Goal: Contribute content: Add original content to the website for others to see

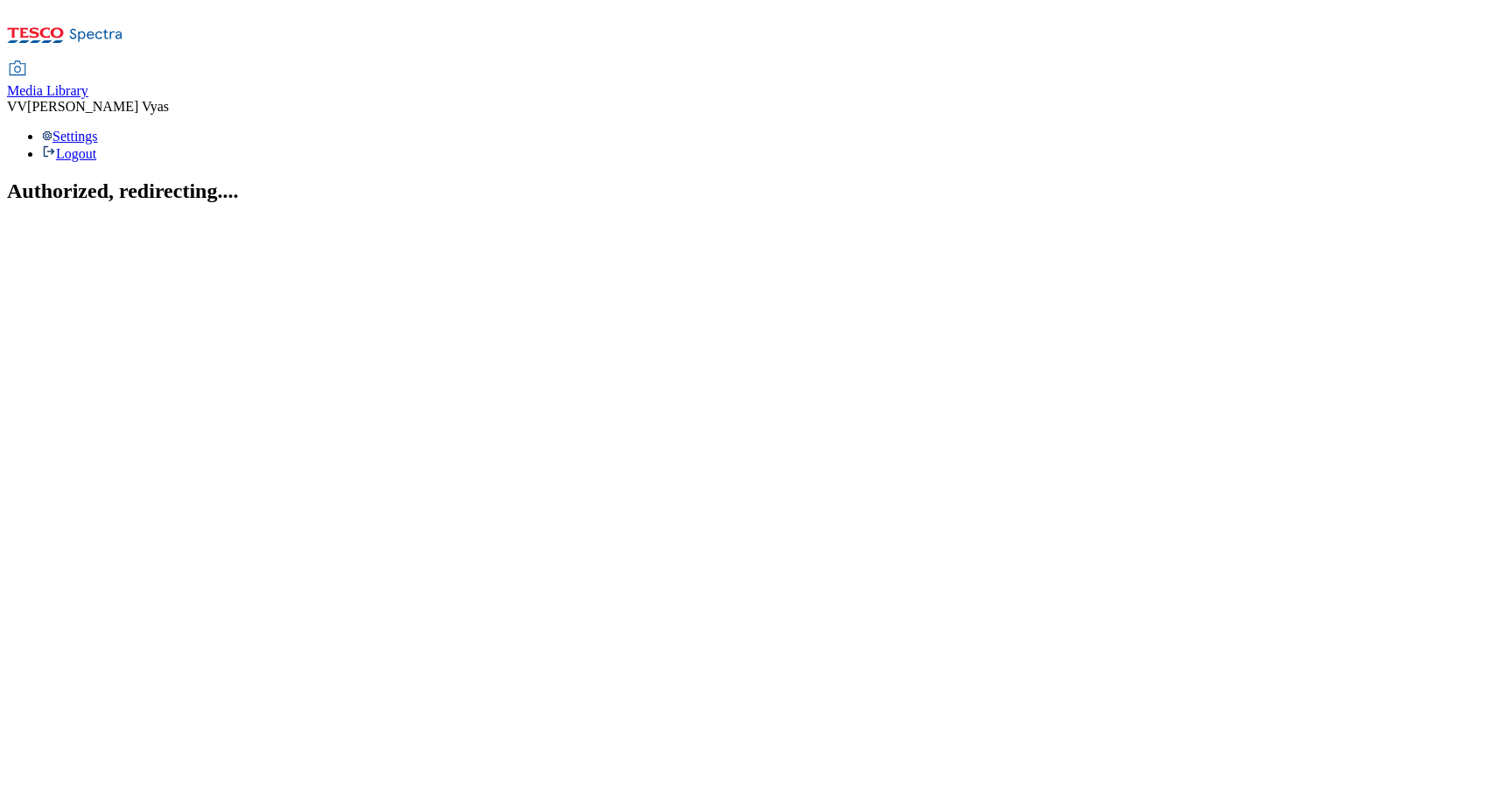
click at [88, 83] on span "Media Library" at bounding box center [47, 90] width 81 height 15
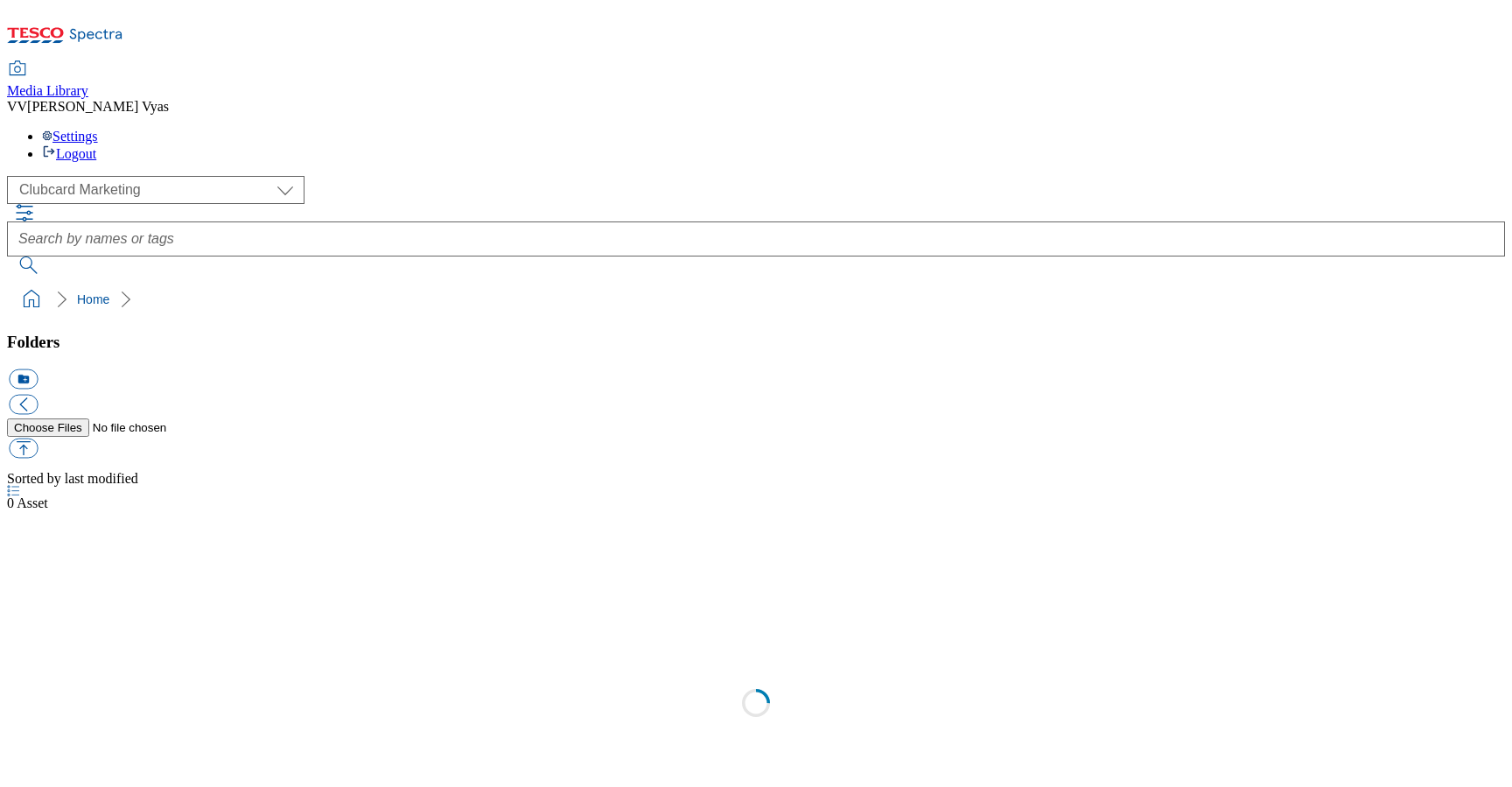
scroll to position [2, 0]
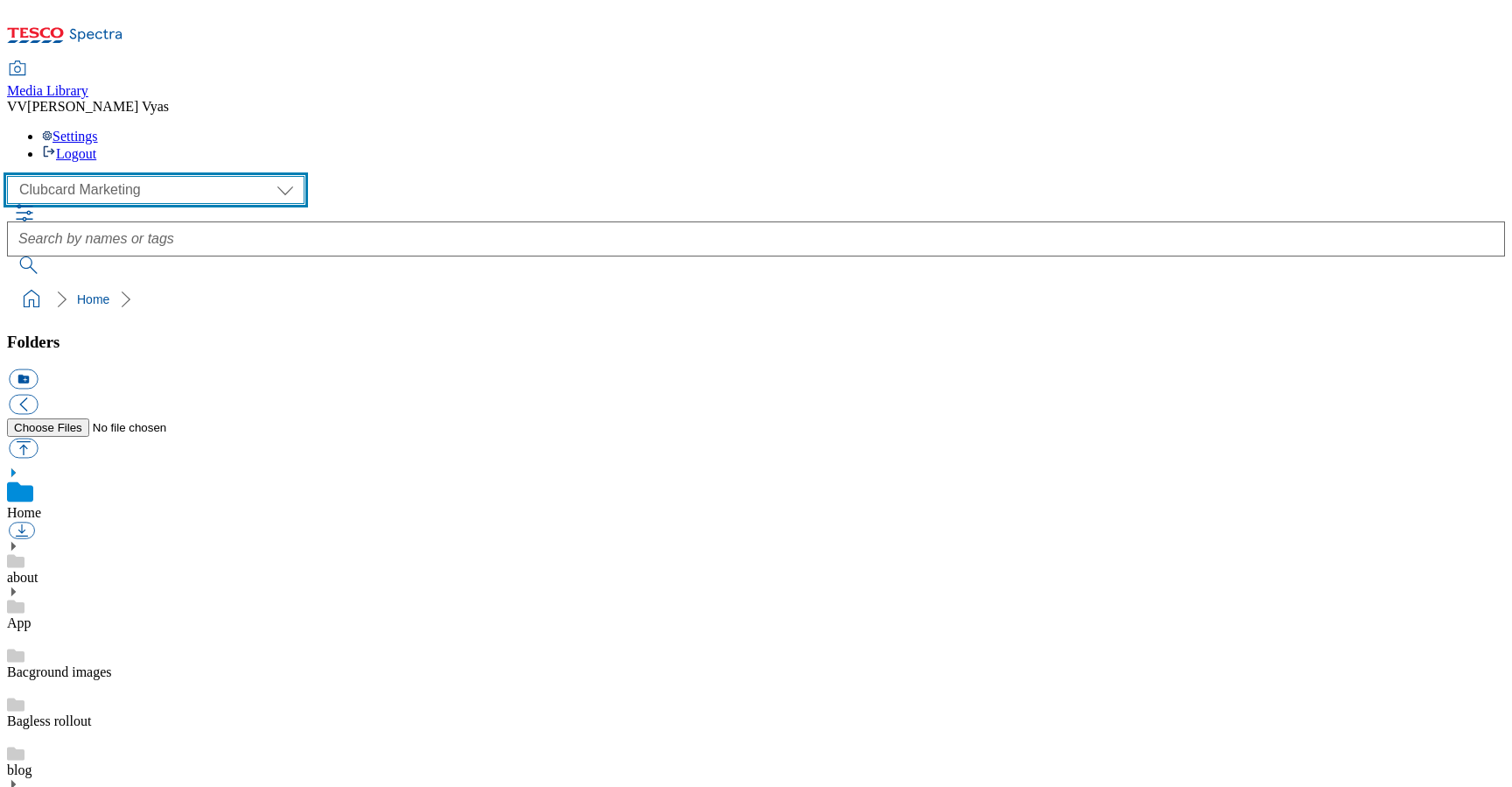
select select "flare-ghs-mktg"
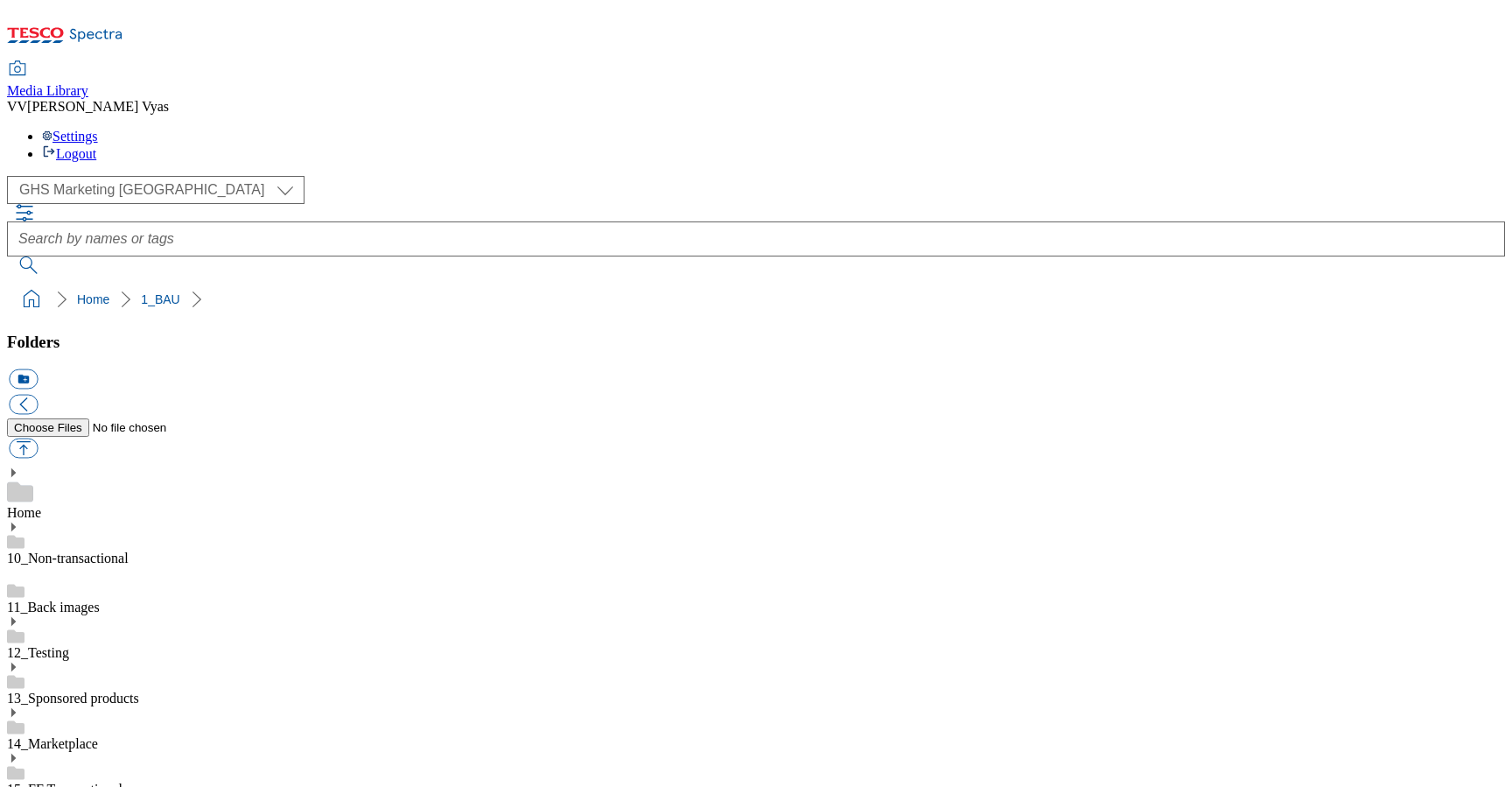
click at [38, 438] on button "button" at bounding box center [23, 448] width 29 height 20
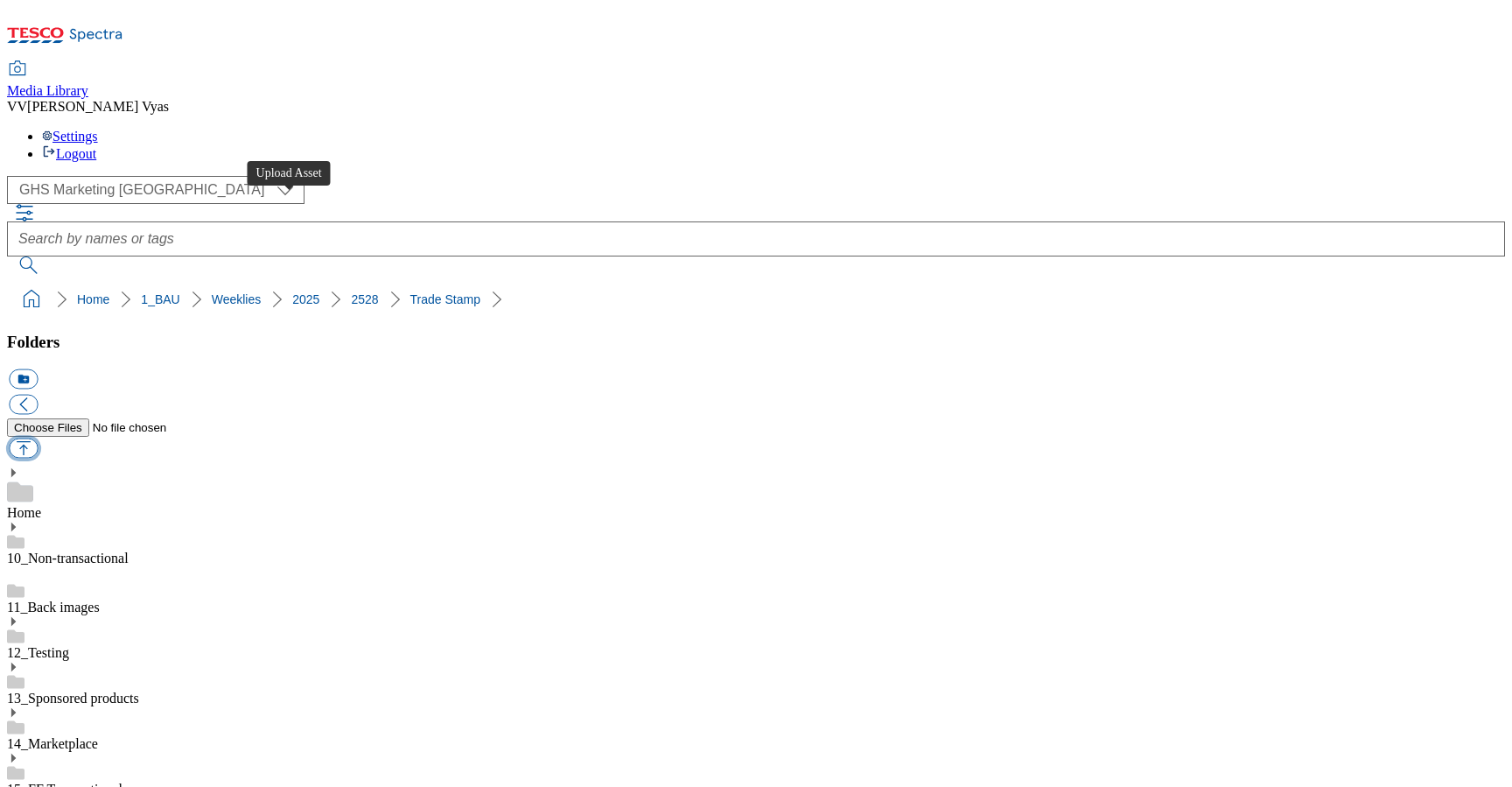
type input "C:\fakepath\2528-GHS-TradeStamp-Health & Beauty.jpg"
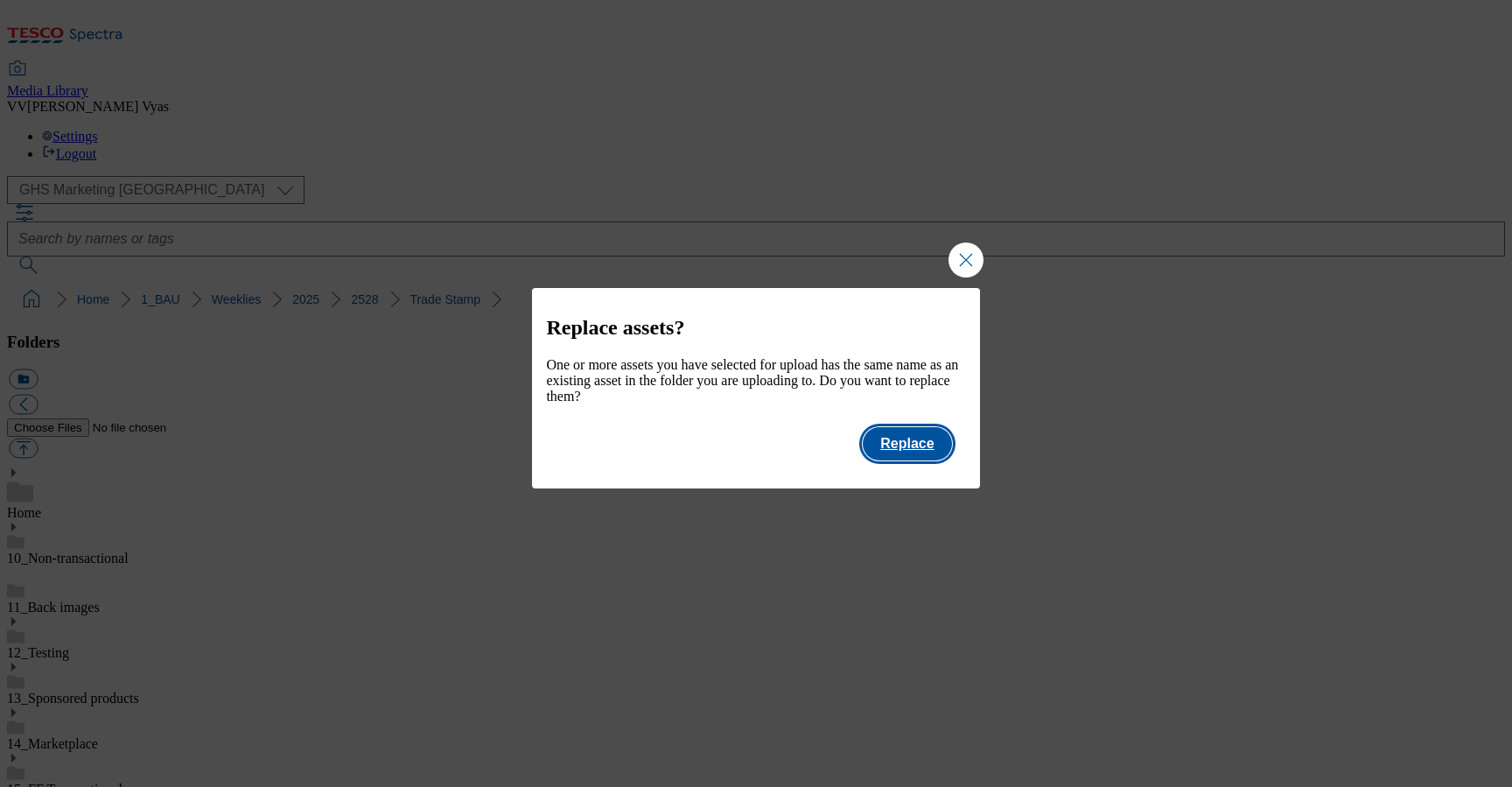
click at [906, 454] on button "Replace" at bounding box center [906, 444] width 88 height 34
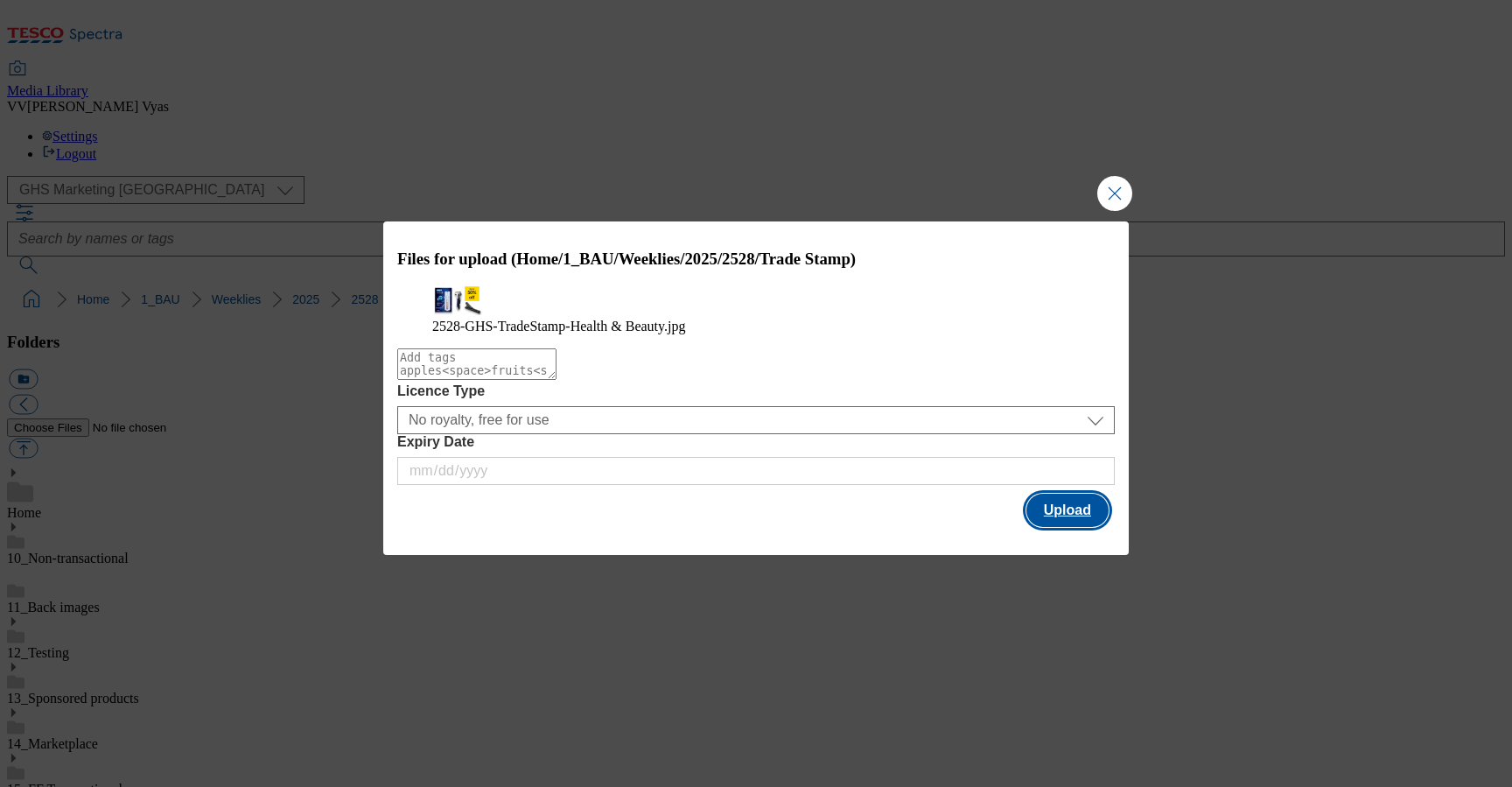
click at [1060, 527] on button "Upload" at bounding box center [1066, 510] width 82 height 34
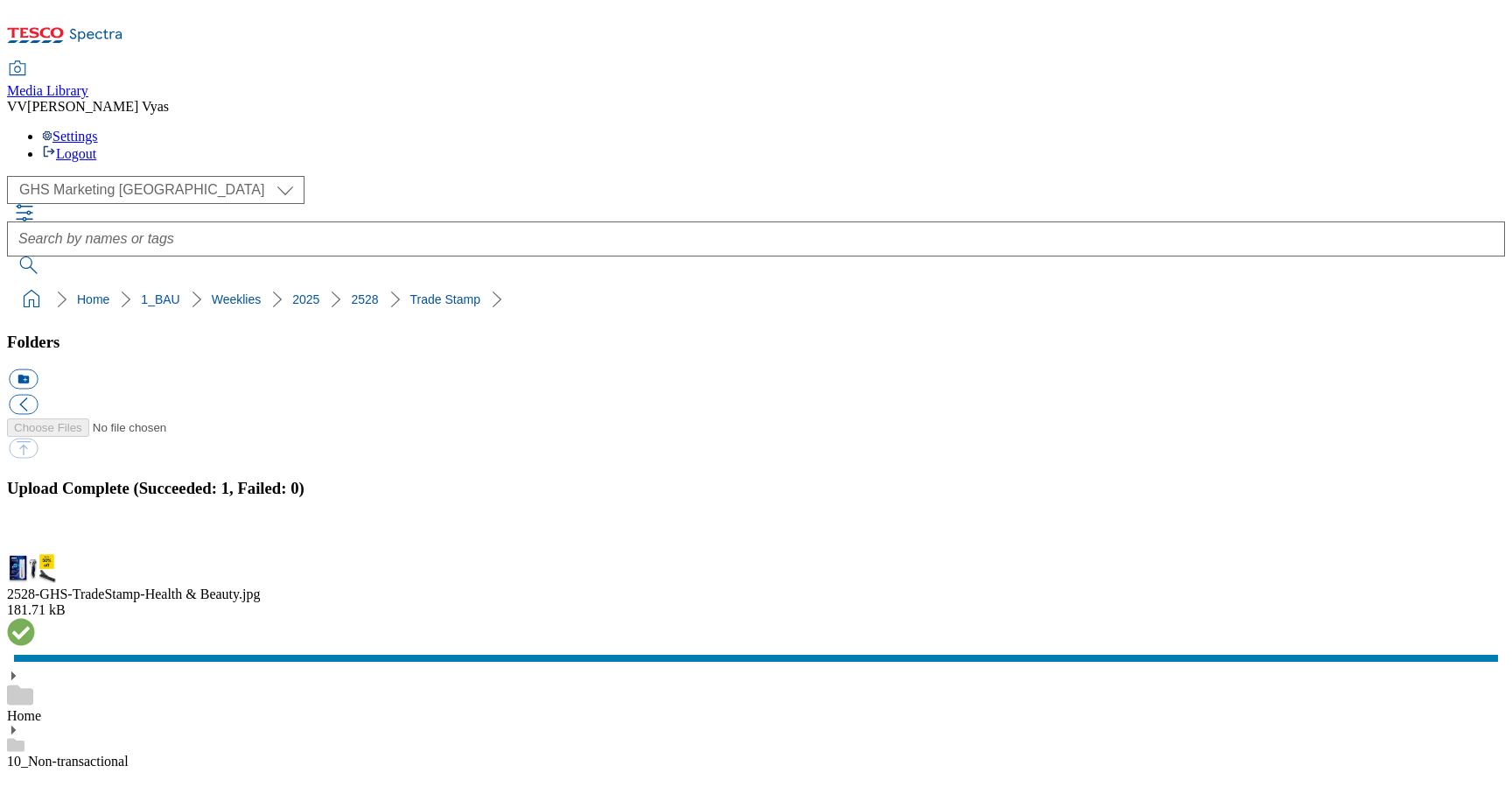
drag, startPoint x: 1492, startPoint y: 417, endPoint x: 1404, endPoint y: 421, distance: 88.1
click at [35, 535] on button "button" at bounding box center [22, 543] width 27 height 17
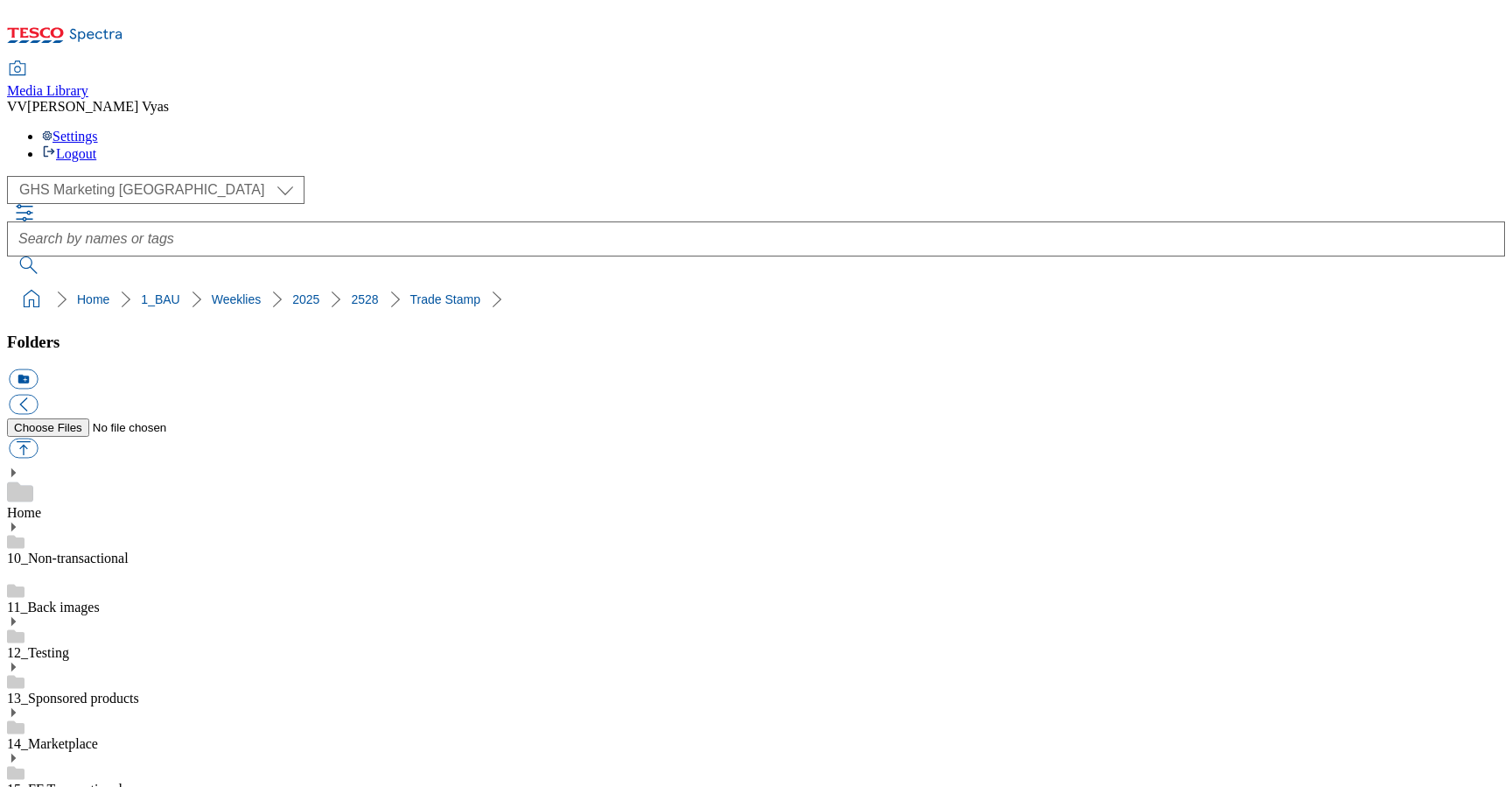
scroll to position [0, 1]
click at [159, 176] on div "( optional ) Clubcard Marketing Dotcom UK GHS Marketing UK GHS Product UK GHS R…" at bounding box center [755, 190] width 1497 height 28
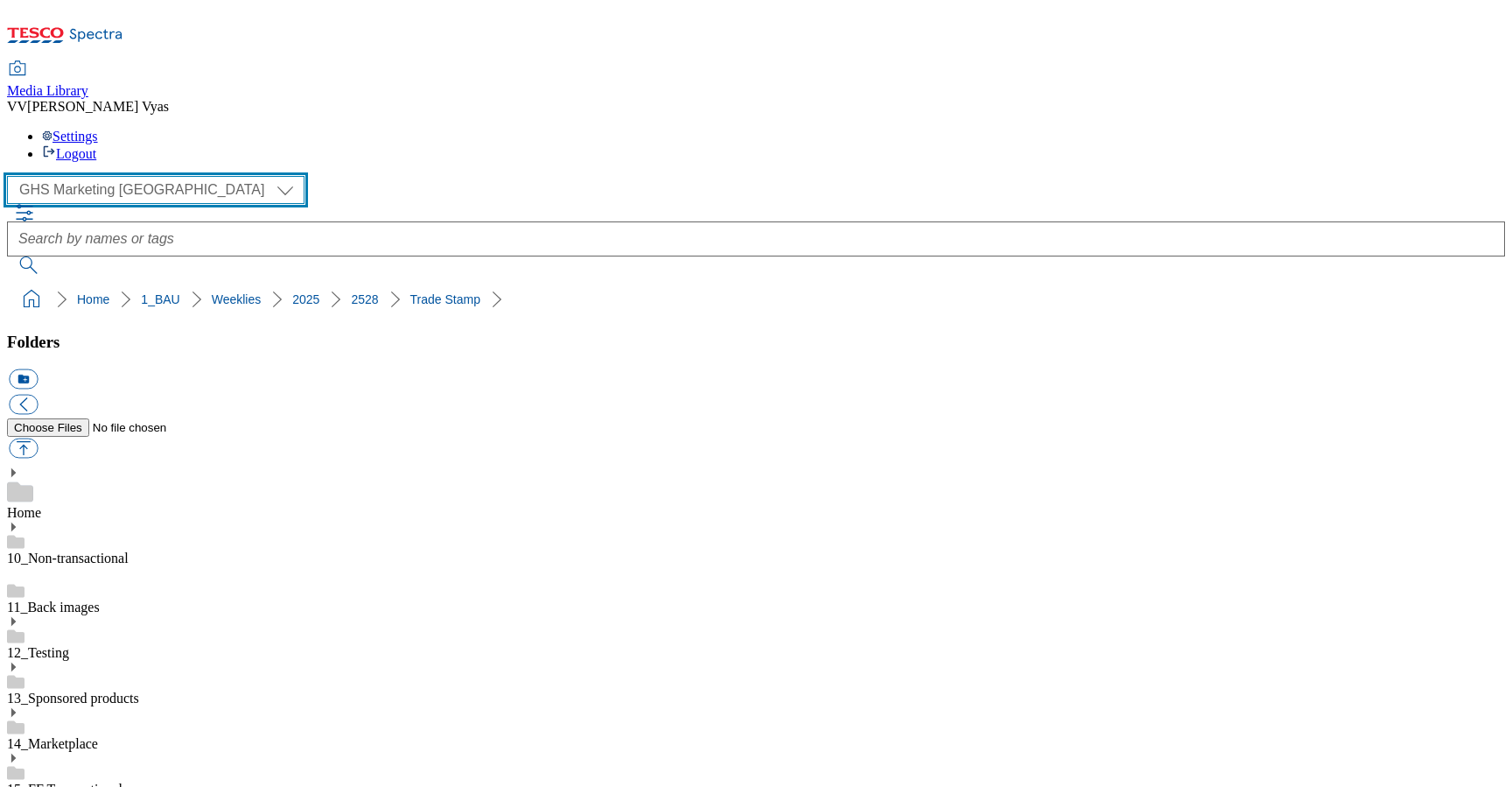
scroll to position [0, 0]
select select "flare-homepage"
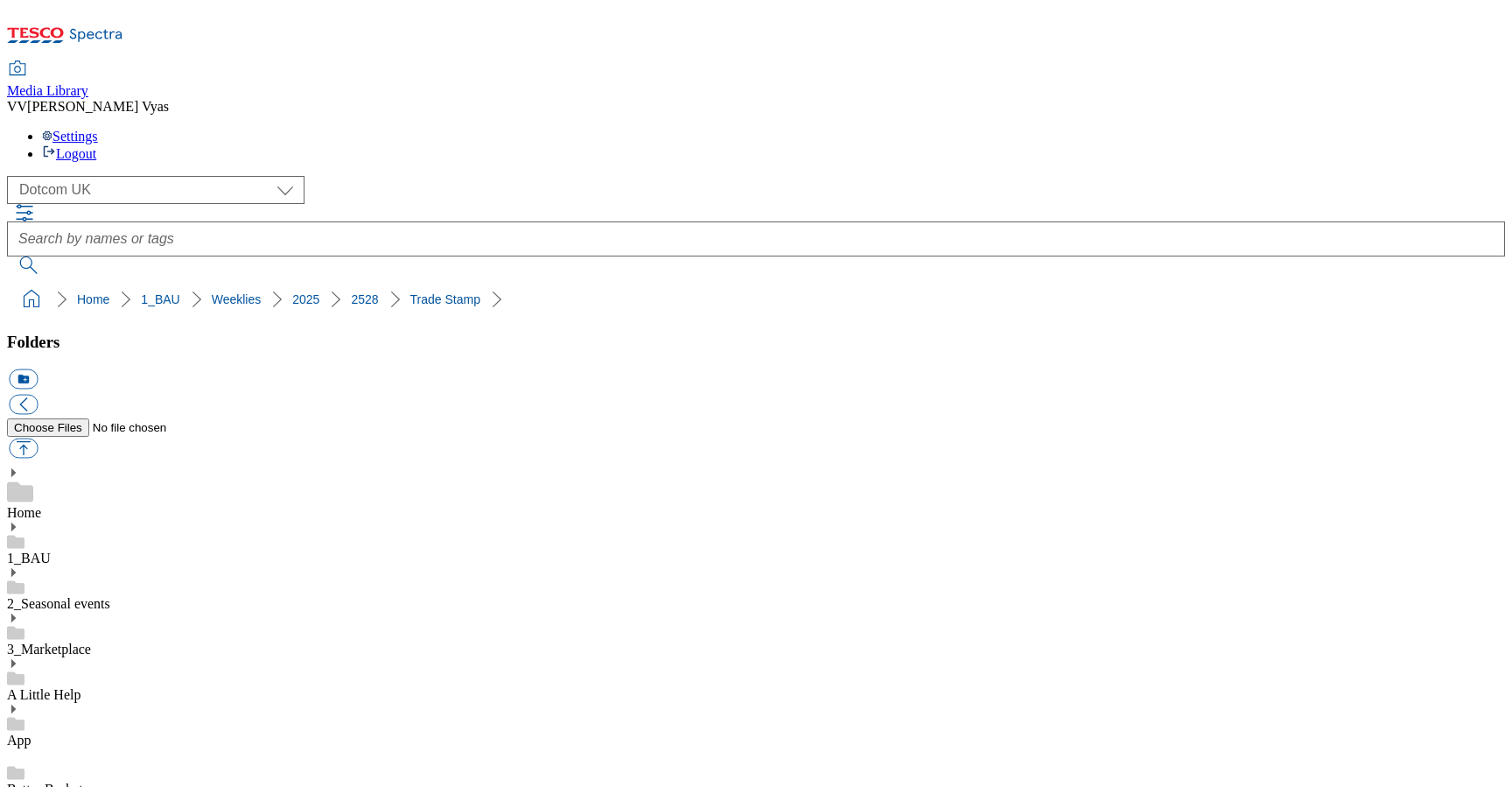
click at [16, 522] on use at bounding box center [14, 526] width 4 height 9
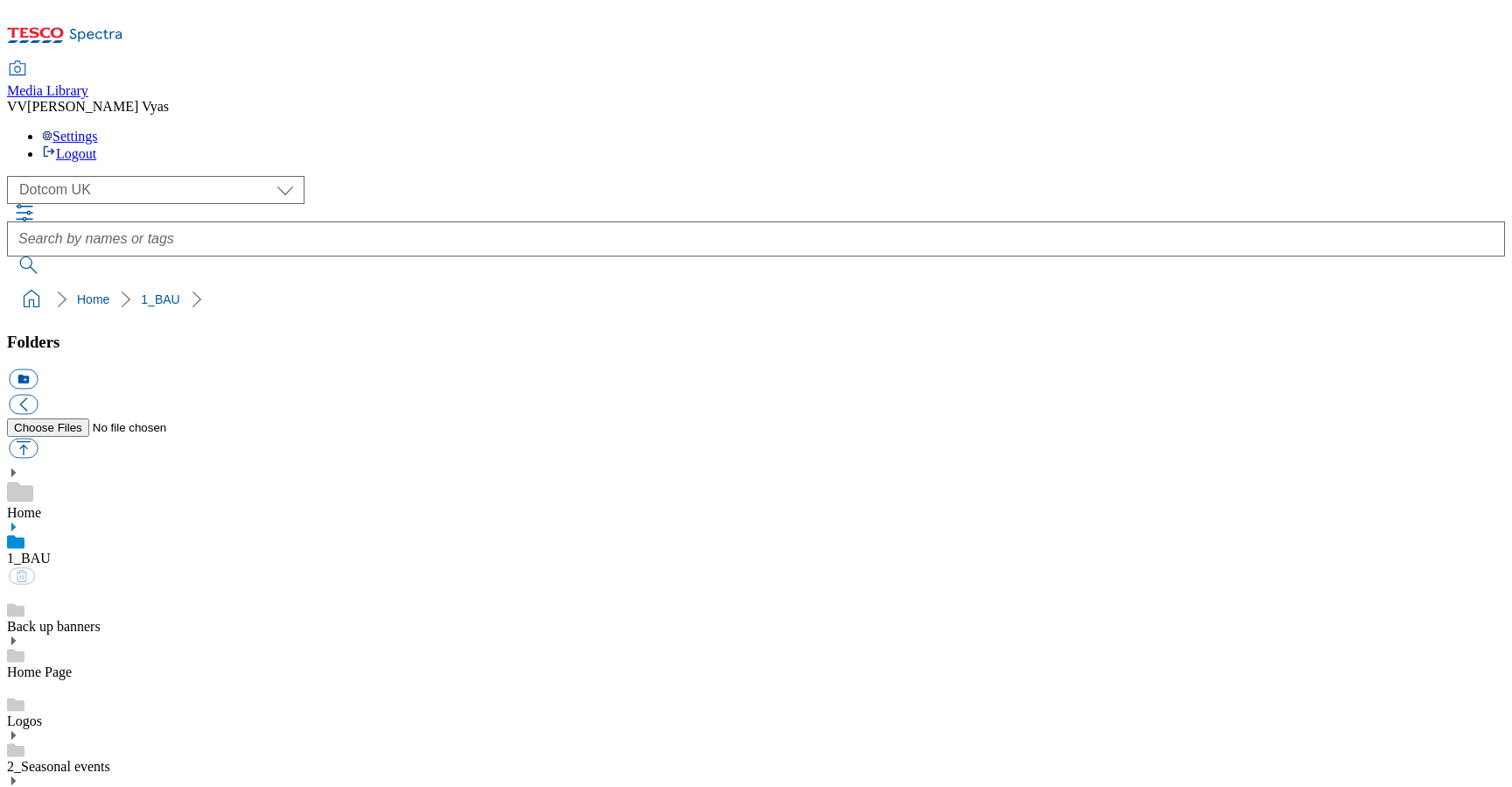
click at [19, 729] on icon at bounding box center [13, 735] width 12 height 12
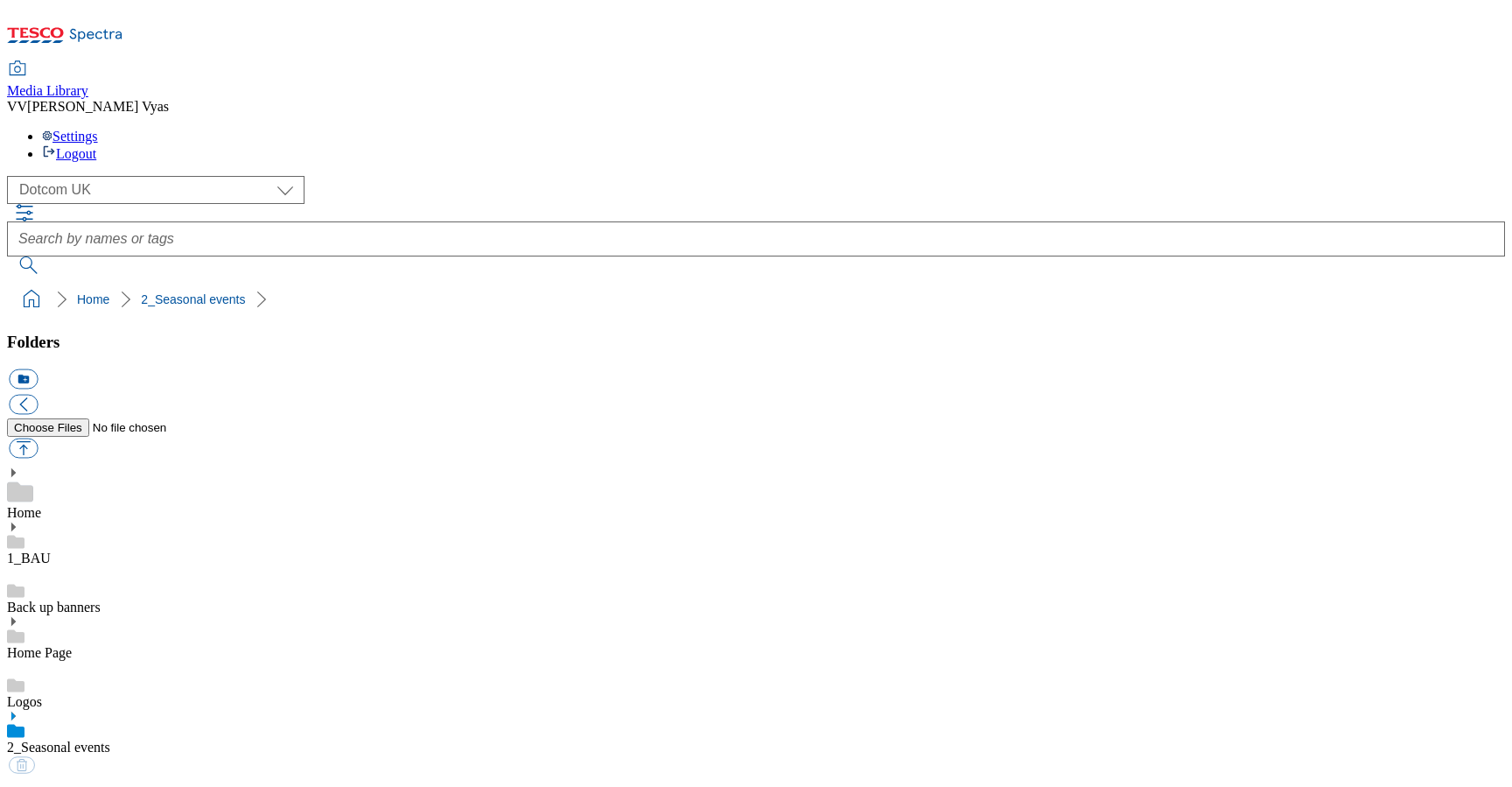
click at [19, 521] on icon at bounding box center [13, 527] width 12 height 12
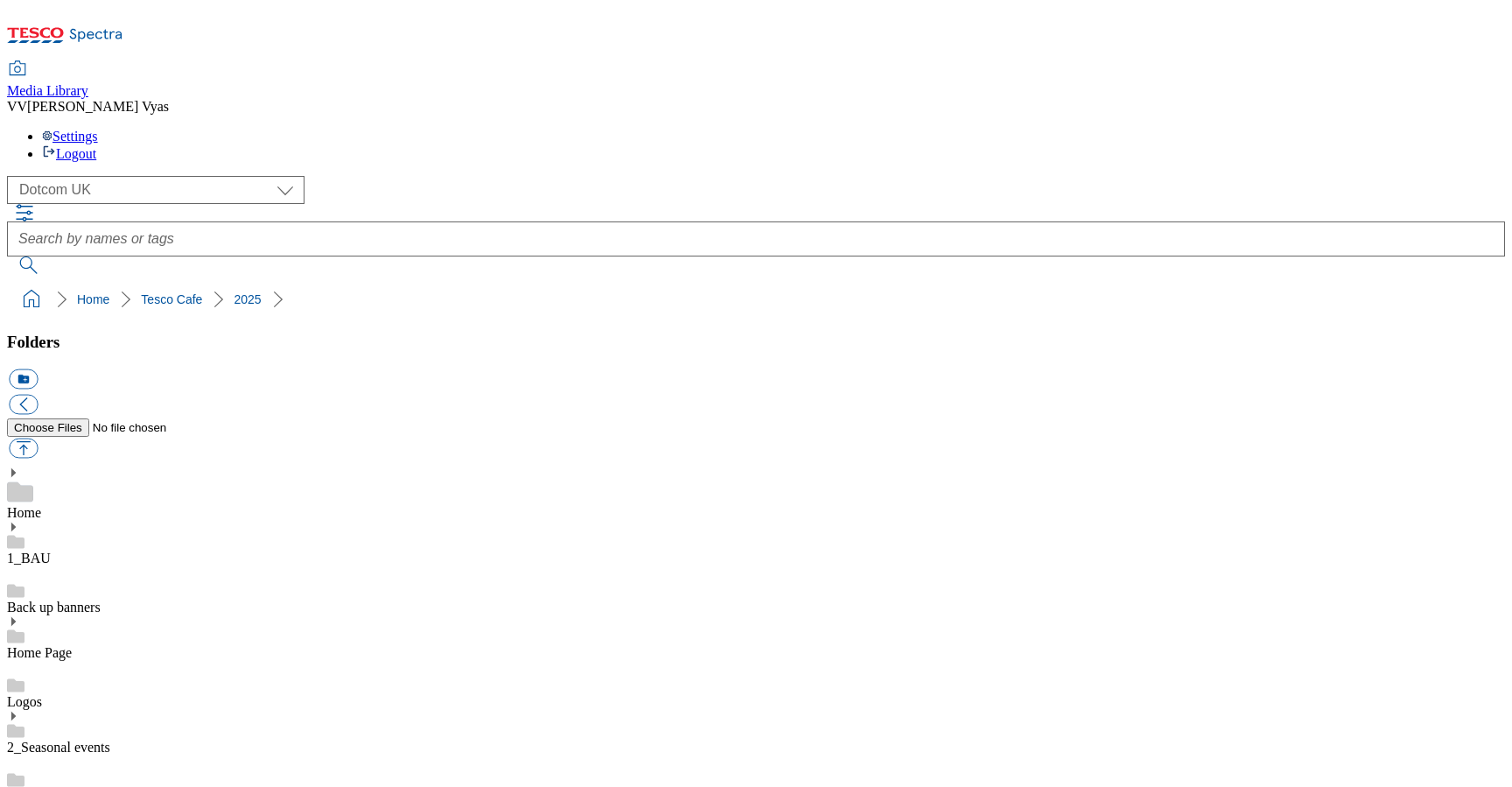
click at [38, 370] on button "icon_new_folder" at bounding box center [23, 380] width 29 height 20
type input "2528"
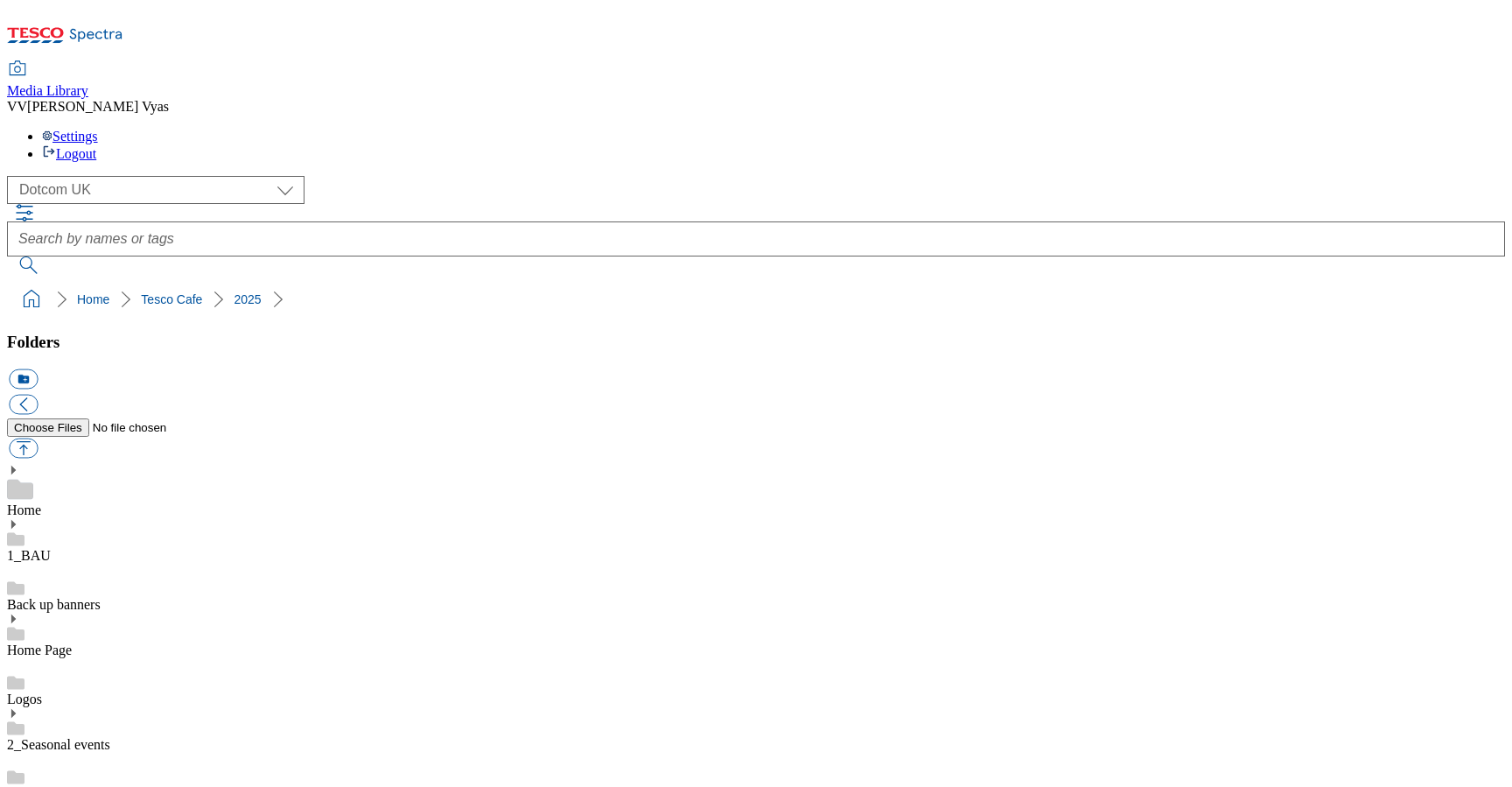
click at [38, 370] on button "icon_new_folder" at bounding box center [23, 380] width 29 height 20
type input "Landing Page"
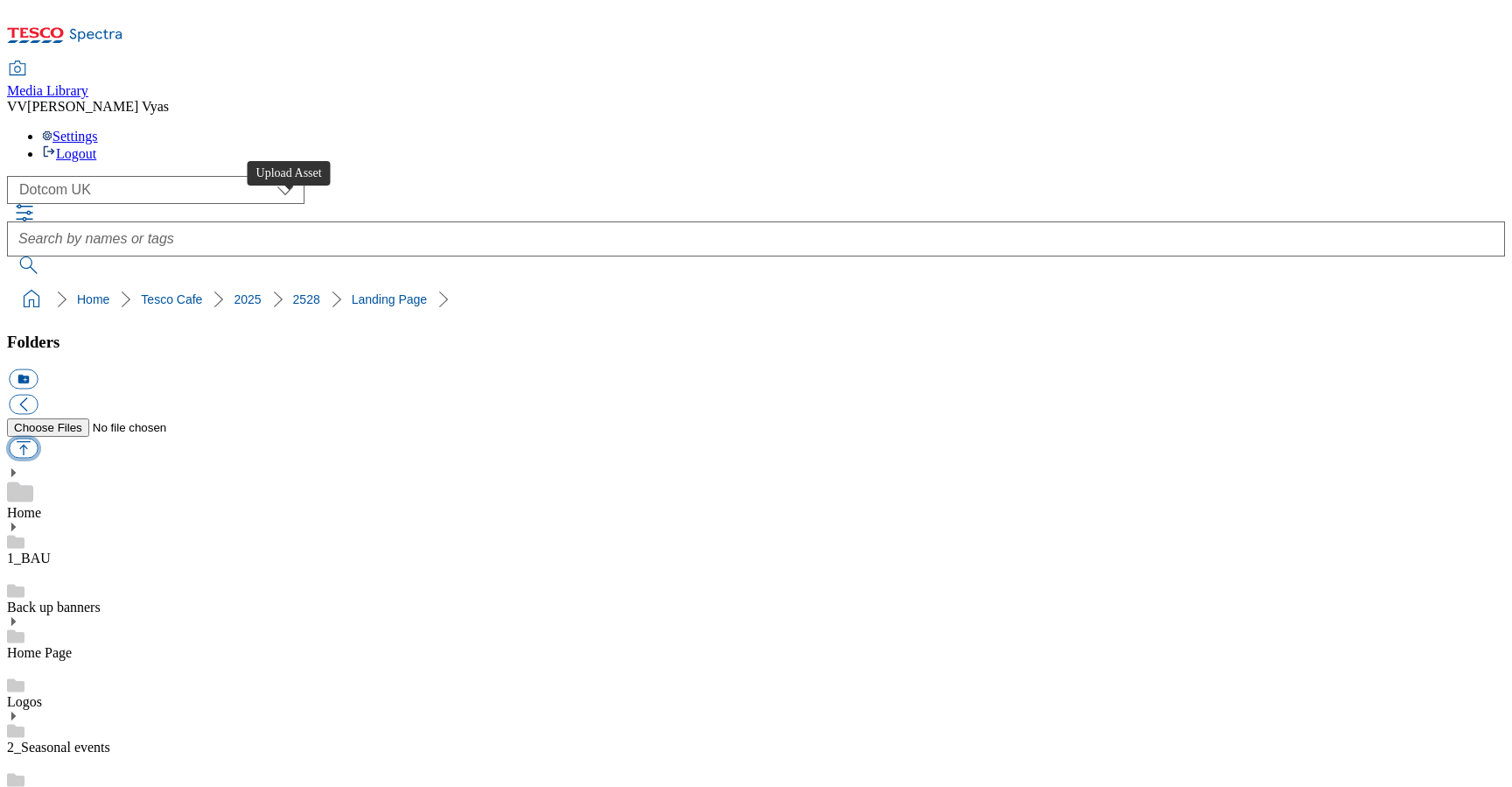
click at [38, 438] on button "button" at bounding box center [23, 448] width 29 height 20
type input "C:\fakepath\2528-WF-435271-Tesco Cafe-Autumn 2025 Campaign Update_Landing Page_…"
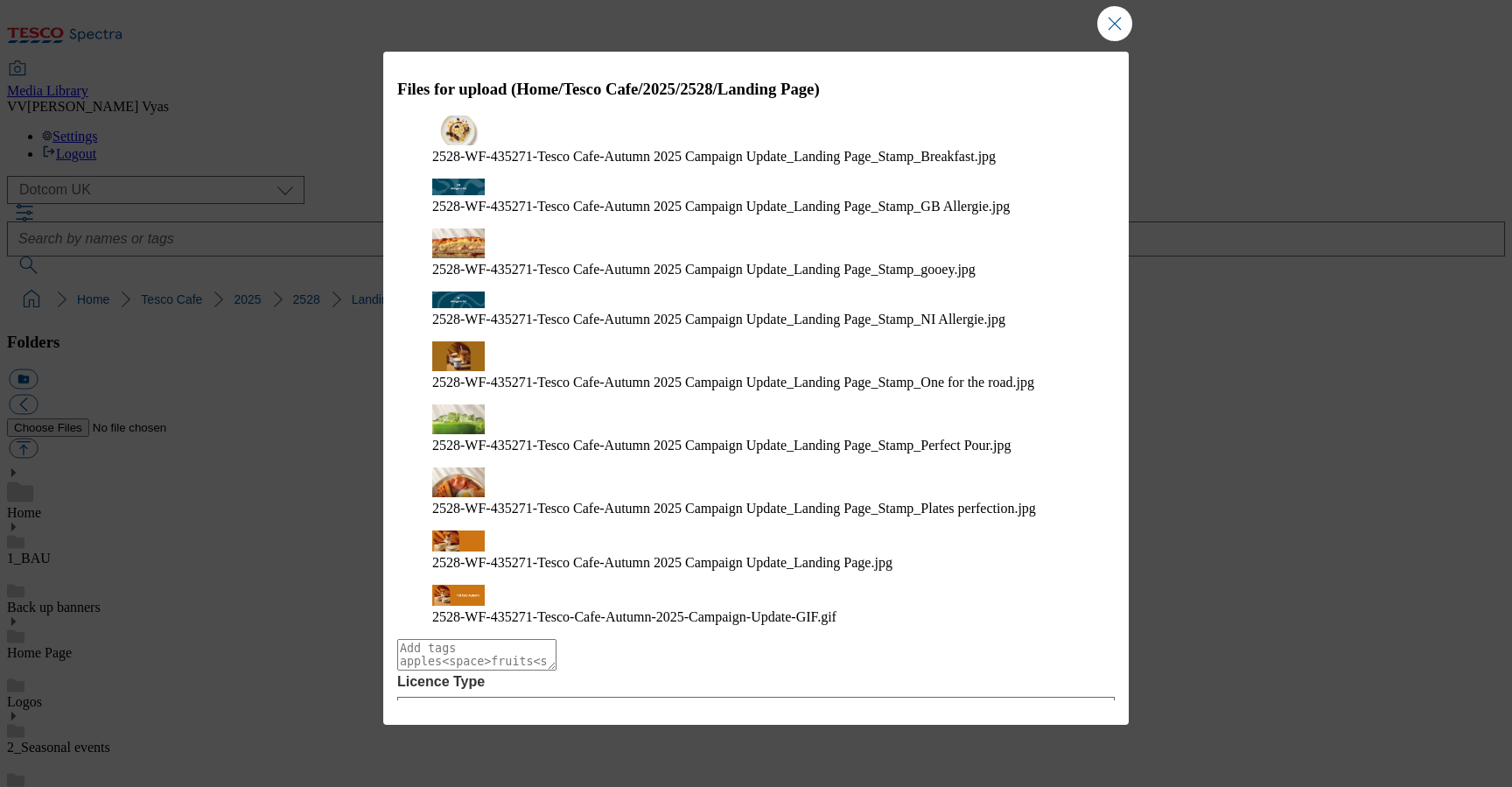
click at [1051, 784] on button "Upload" at bounding box center [1066, 801] width 82 height 34
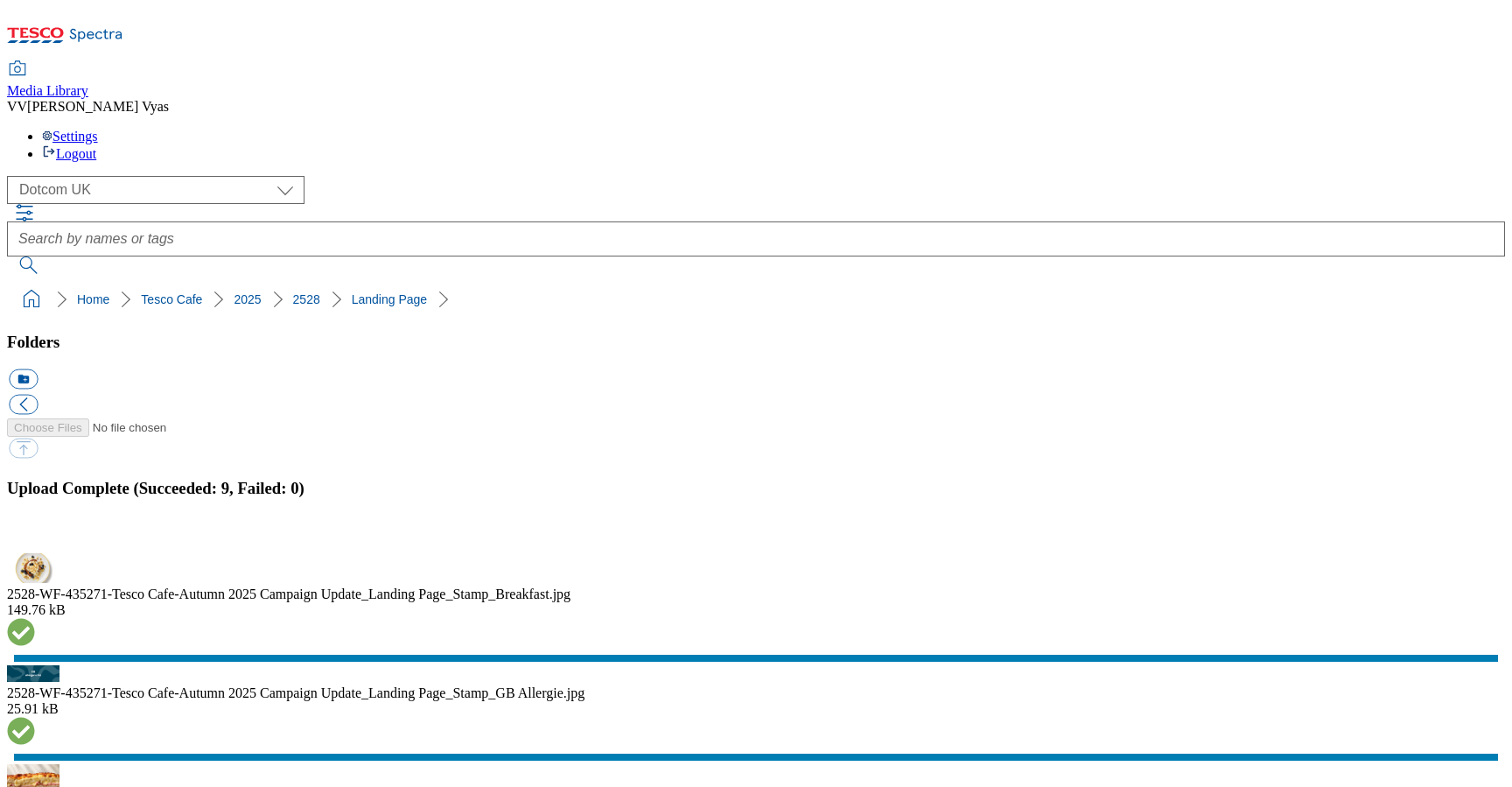
click at [35, 535] on button "button" at bounding box center [22, 543] width 27 height 17
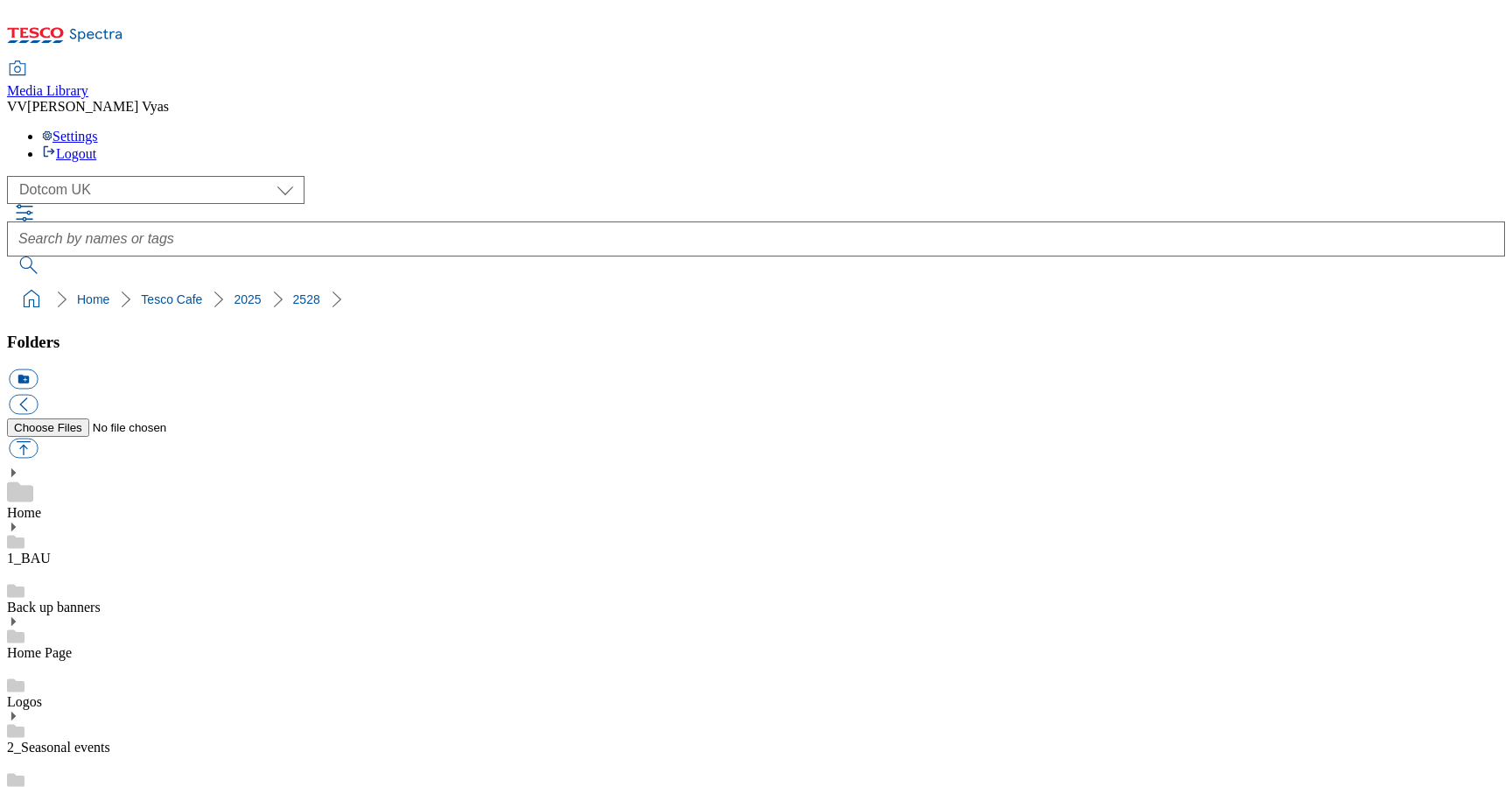
scroll to position [1107, 0]
click at [38, 370] on button "icon_new_folder" at bounding box center [23, 380] width 29 height 20
type input "Brunch Page"
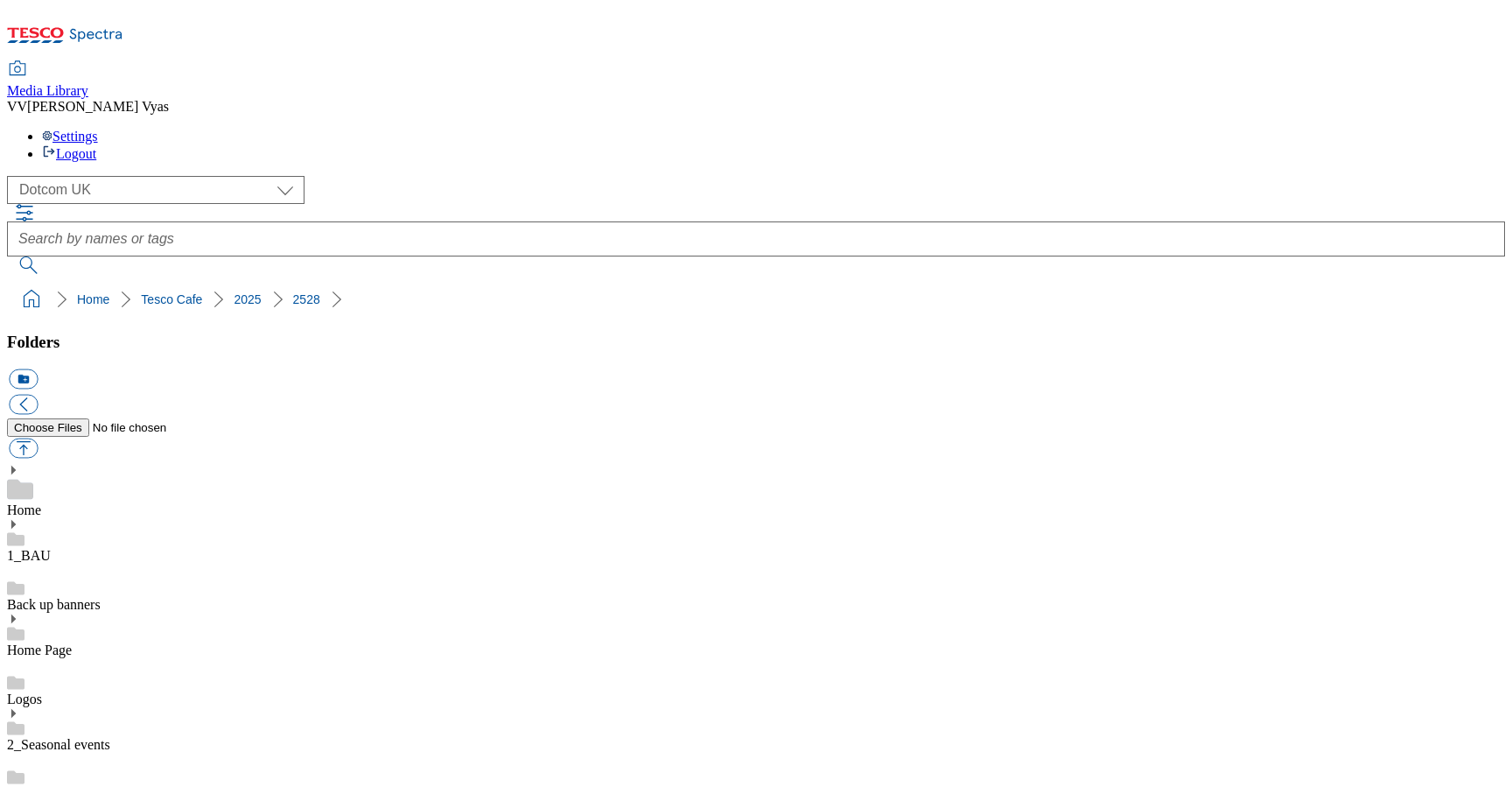
click at [38, 438] on button "button" at bounding box center [23, 448] width 29 height 20
type input "C:\fakepath\2528-WF-435271-Tesco Cafe-Autumn 2025 Campaign Update_Brunch menu_B…"
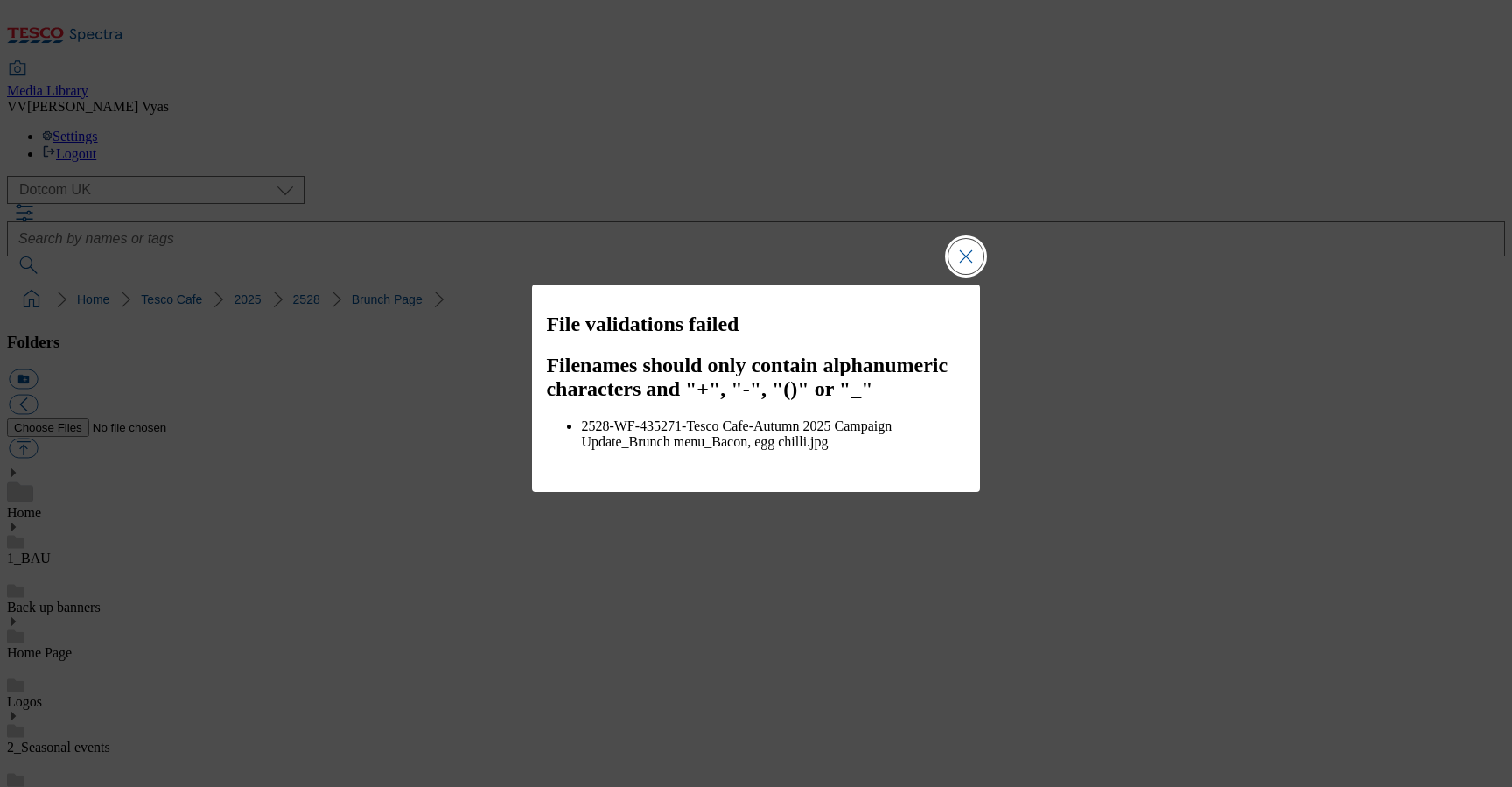
click at [966, 252] on button "Close Modal" at bounding box center [966, 256] width 35 height 35
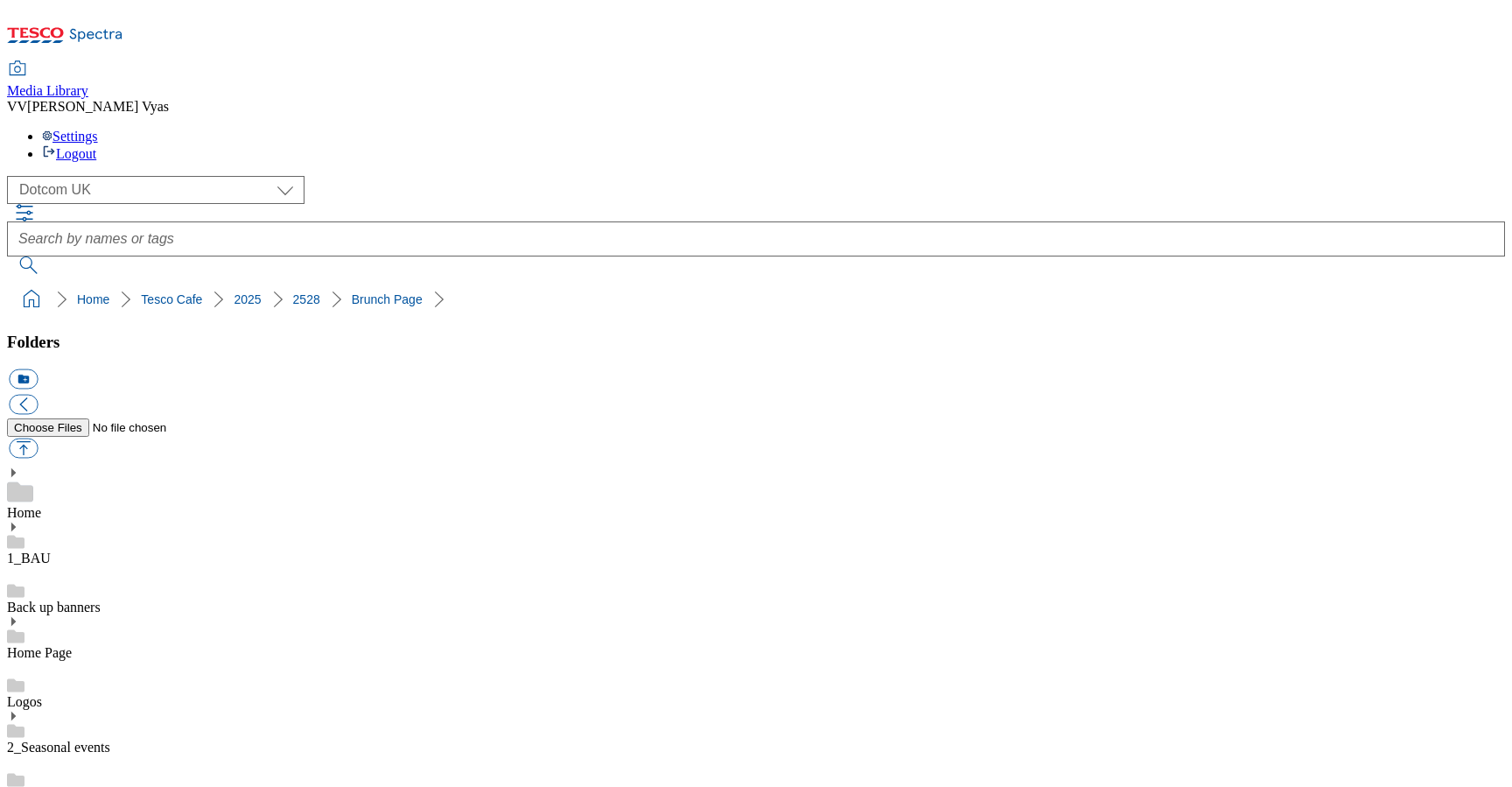
drag, startPoint x: 179, startPoint y: 669, endPoint x: 190, endPoint y: 665, distance: 11.7
click at [38, 438] on button "button" at bounding box center [23, 448] width 29 height 20
type input "C:\fakepath\2528-WF-435271-Tesco Cafe-Autumn 2025 Campaign Update_Brunch menu_B…"
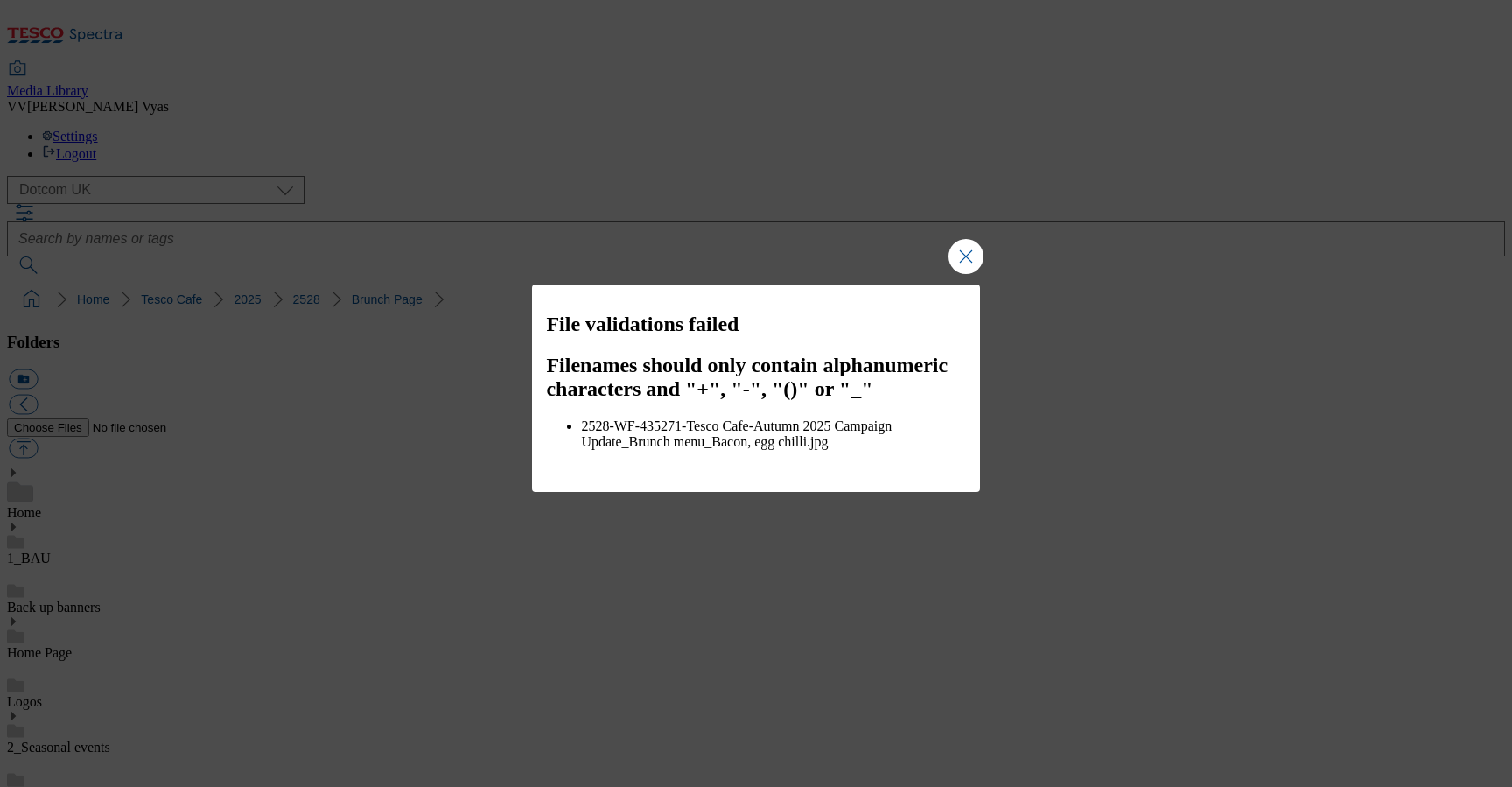
click at [960, 268] on button "Close Modal" at bounding box center [966, 256] width 35 height 35
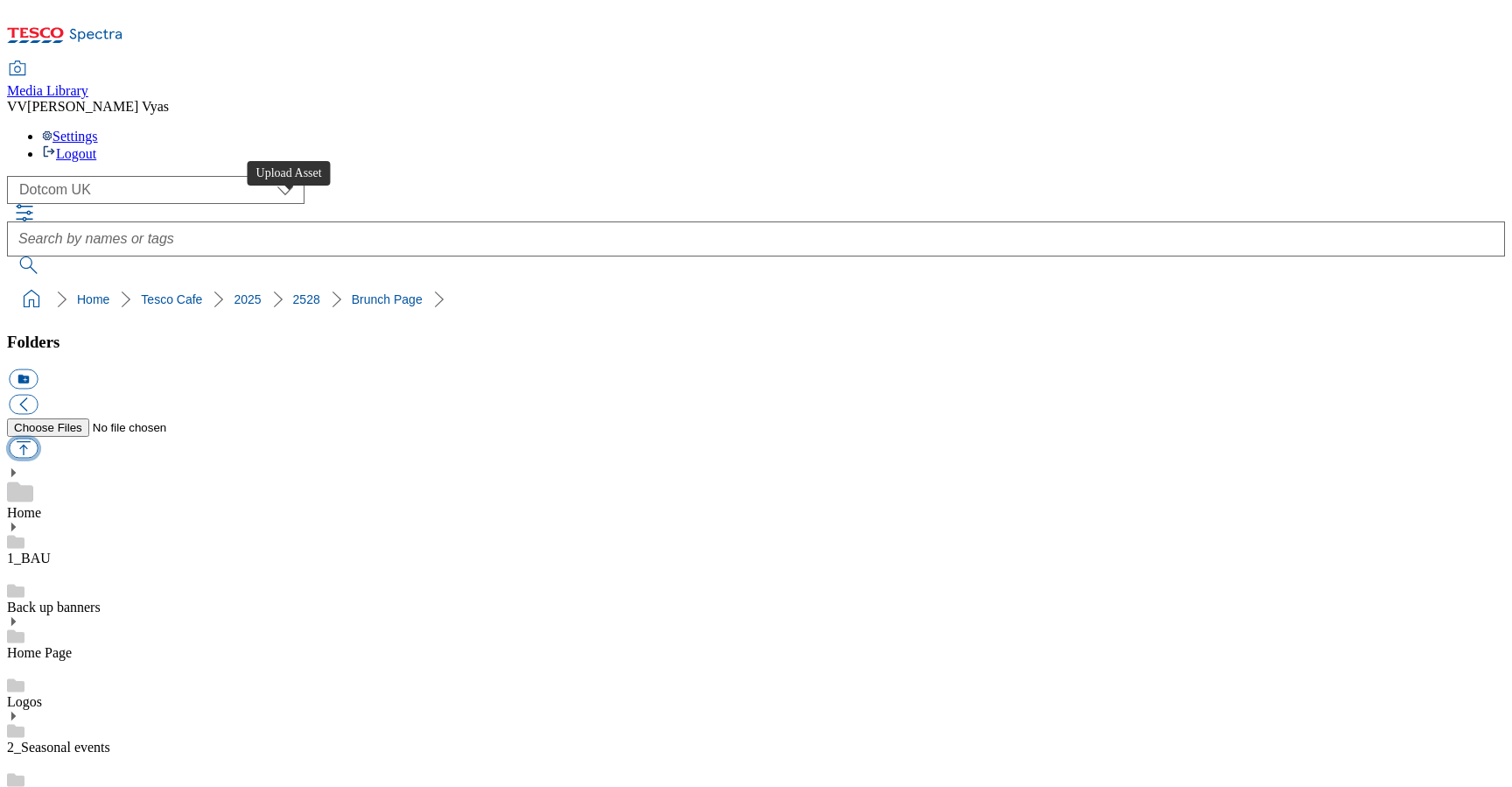
click at [38, 438] on button "button" at bounding box center [23, 448] width 29 height 20
type input "C:\fakepath\2528-WF-435271-Tesco Cafe-Autumn 2025 Campaign Update_Brunch menu_B…"
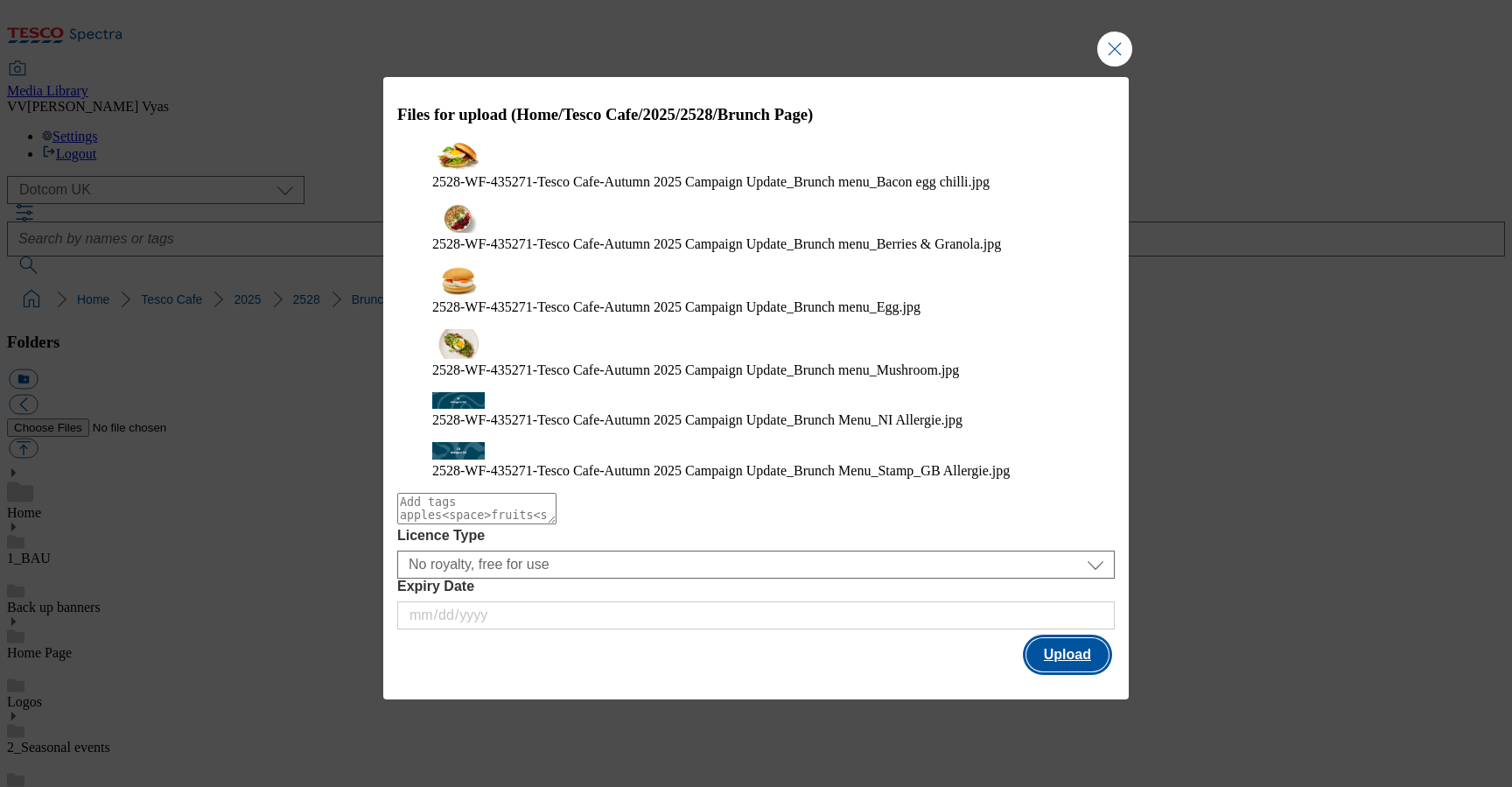
click at [1078, 638] on button "Upload" at bounding box center [1066, 655] width 82 height 34
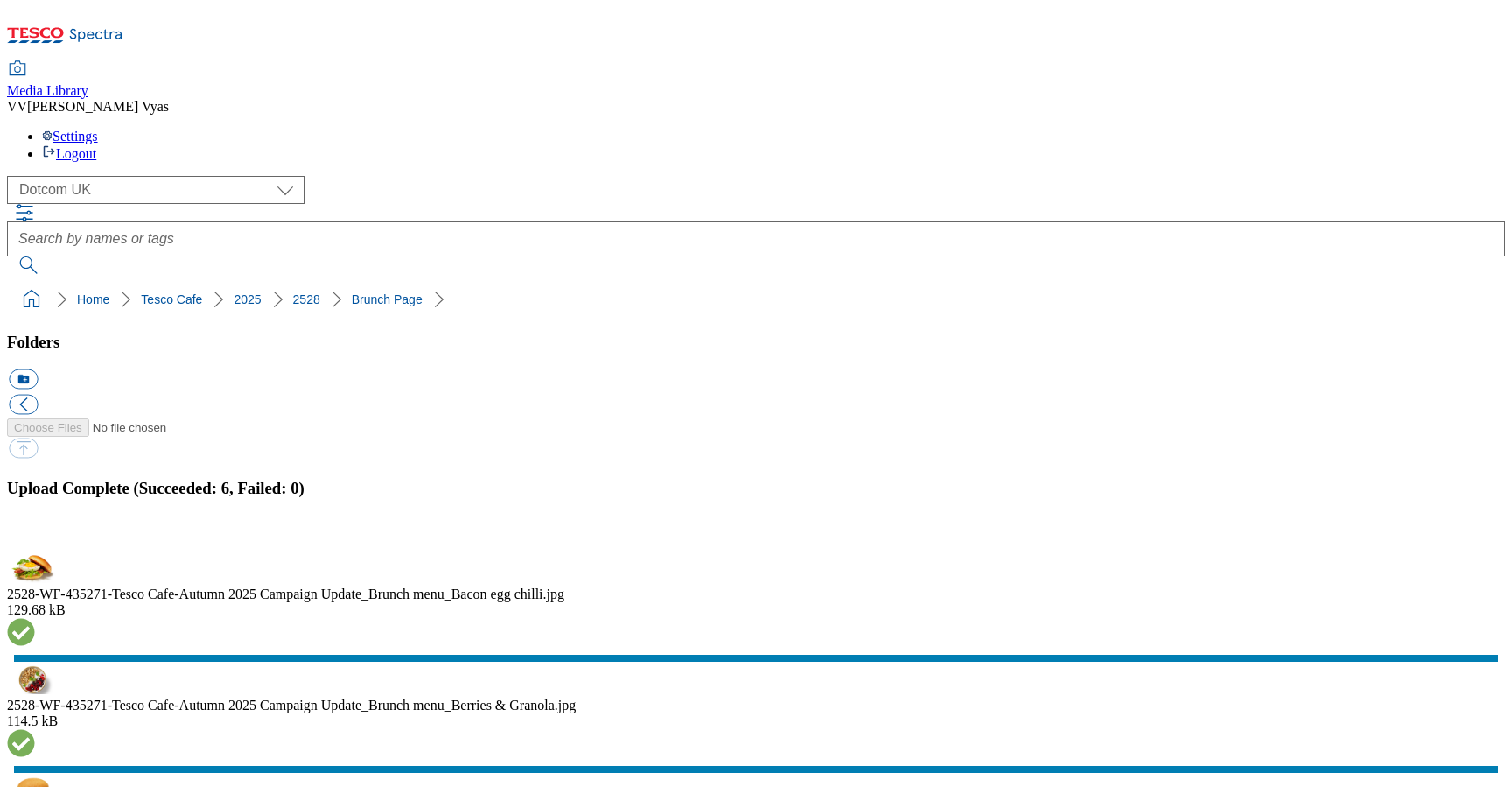
drag, startPoint x: 1493, startPoint y: 413, endPoint x: 1416, endPoint y: 439, distance: 81.3
click at [35, 535] on button "button" at bounding box center [22, 543] width 27 height 17
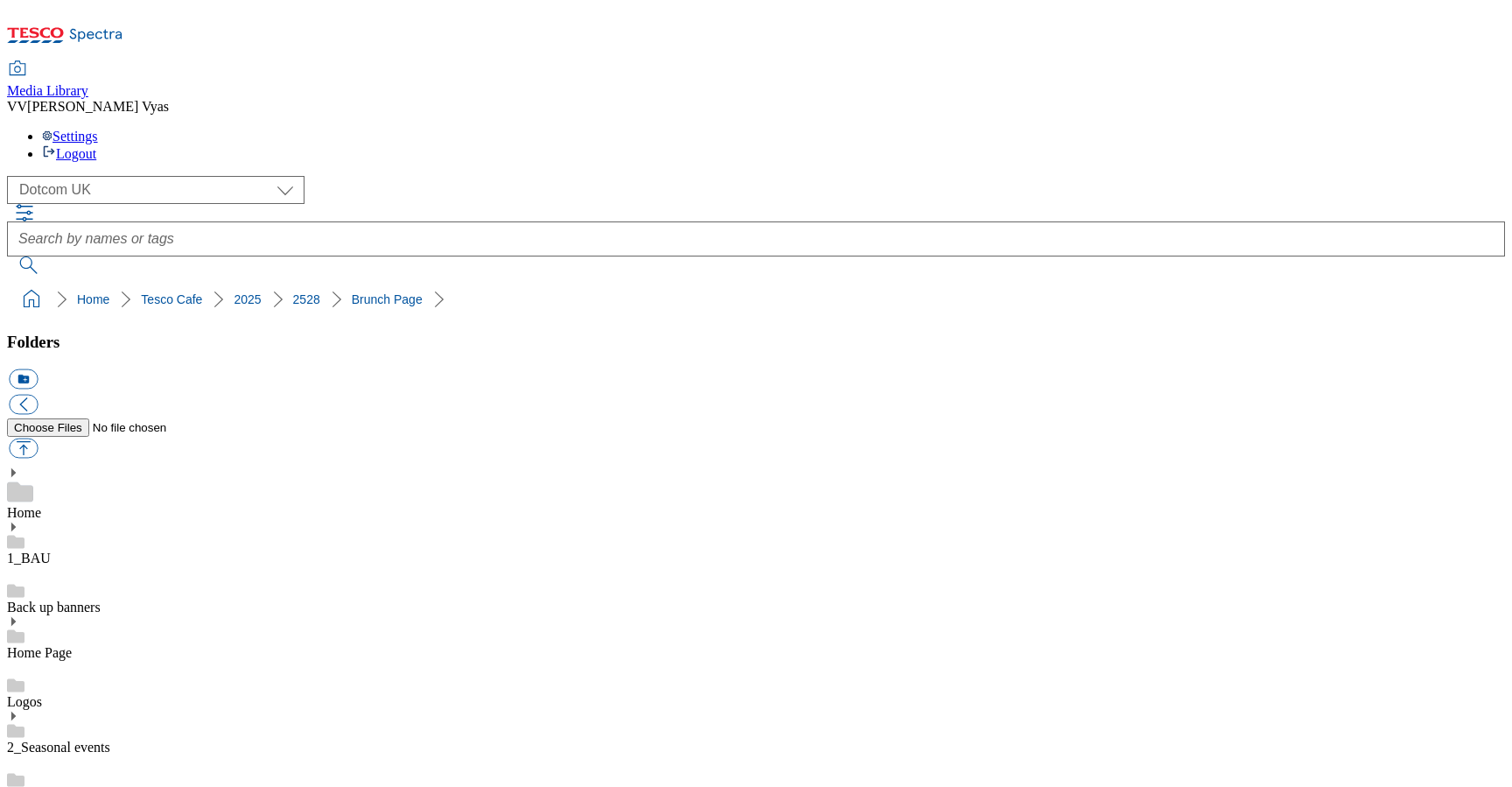
drag, startPoint x: 207, startPoint y: 692, endPoint x: 181, endPoint y: 679, distance: 29.1
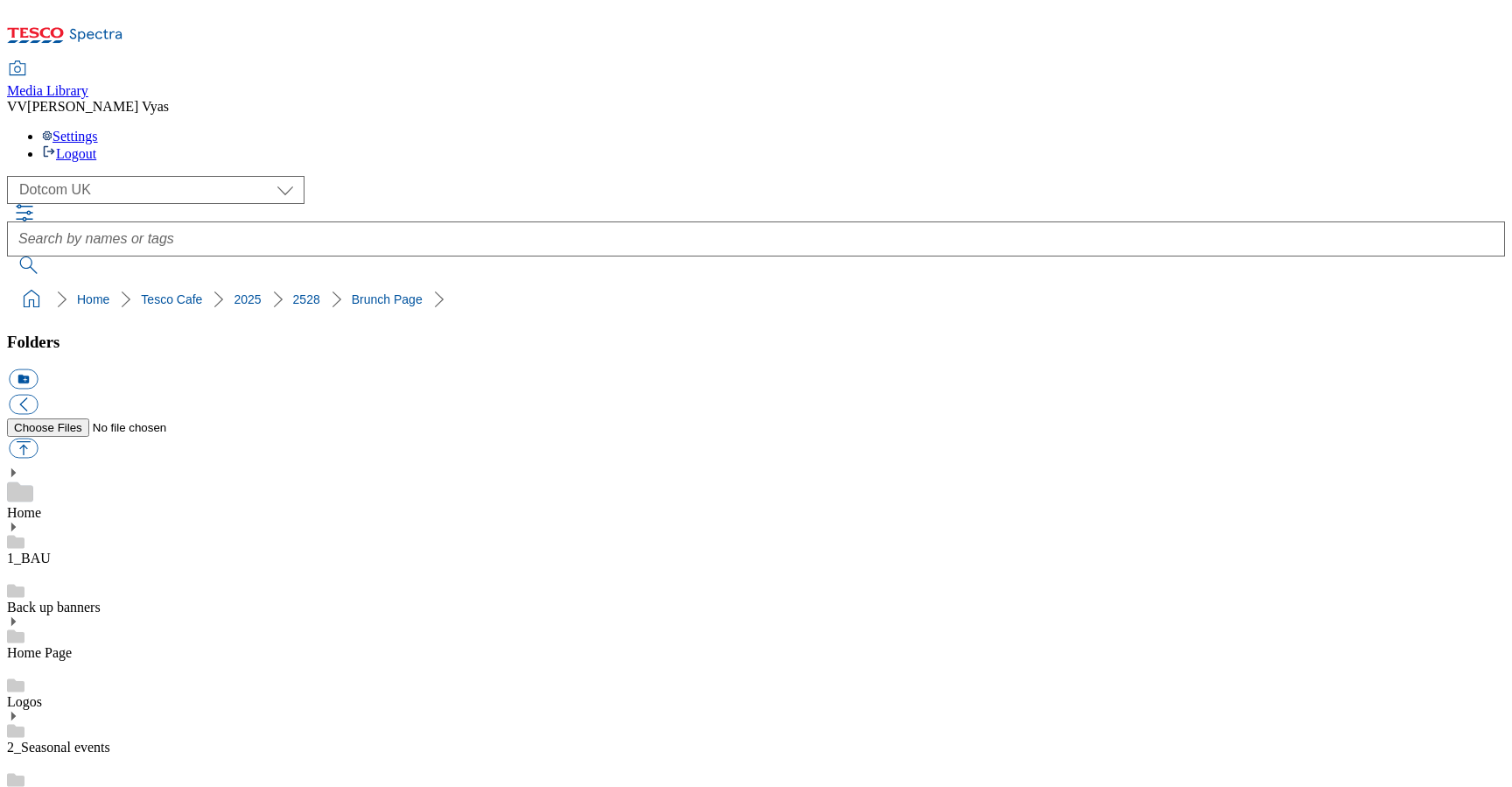
click at [38, 370] on button "icon_new_folder" at bounding box center [23, 380] width 29 height 20
type input "Lunch Page"
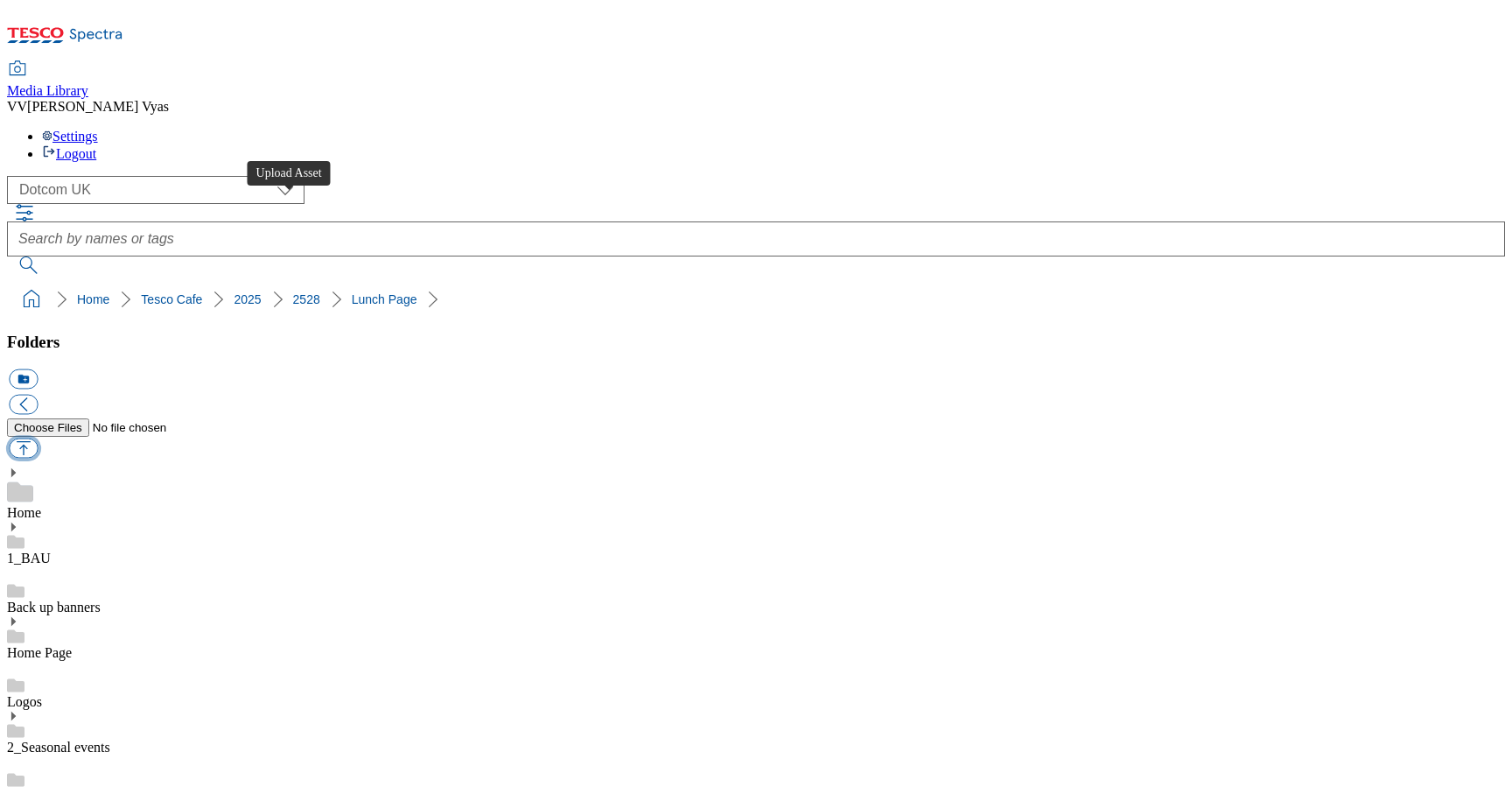
click at [38, 438] on button "button" at bounding box center [23, 448] width 29 height 20
type input "C:\fakepath\2528-WF-435271-Tesco Cafe-Autumn 2025 Campaign Update_Lunch menu_Be…"
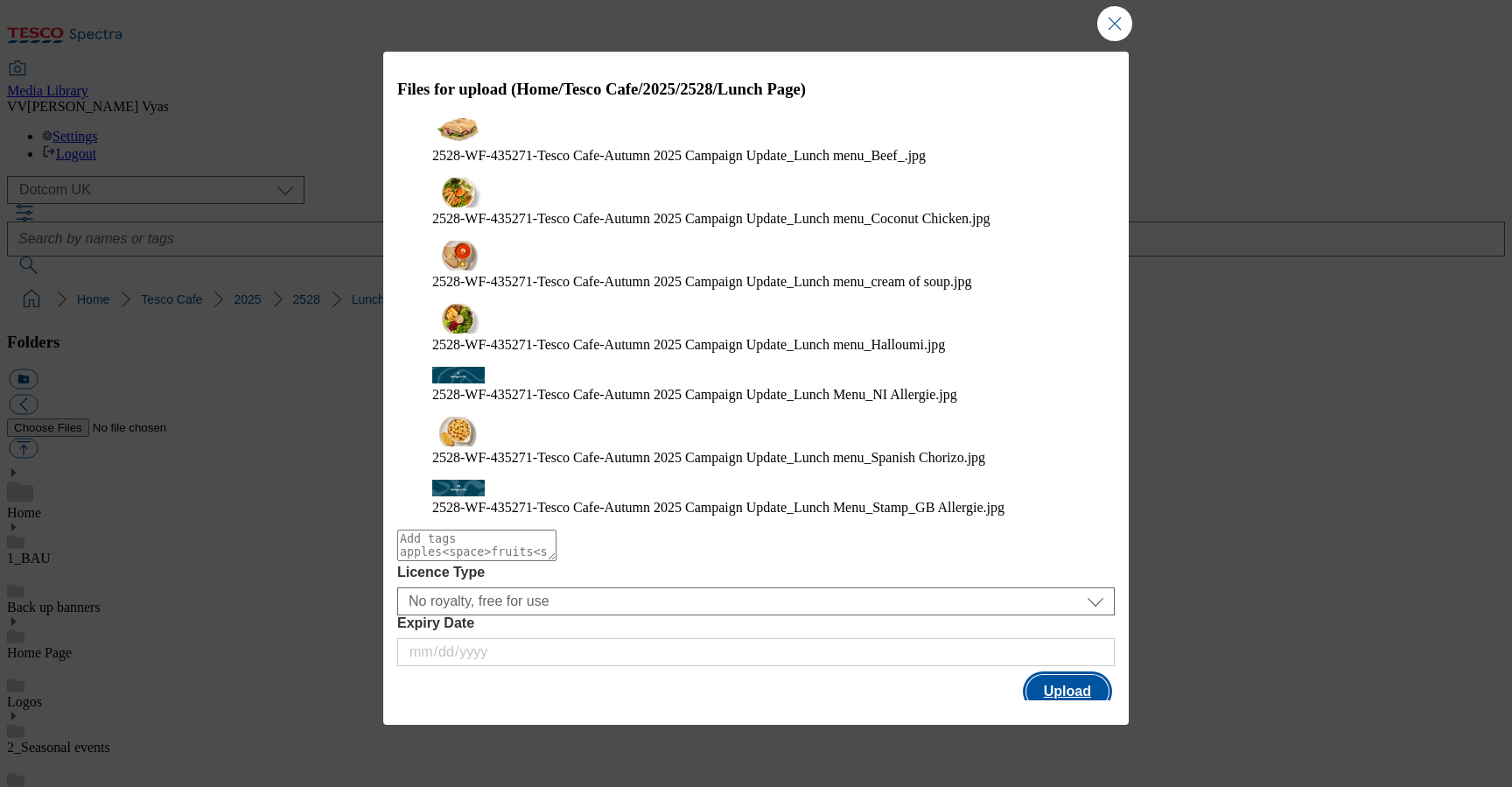
click at [1037, 674] on button "Upload" at bounding box center [1066, 691] width 82 height 34
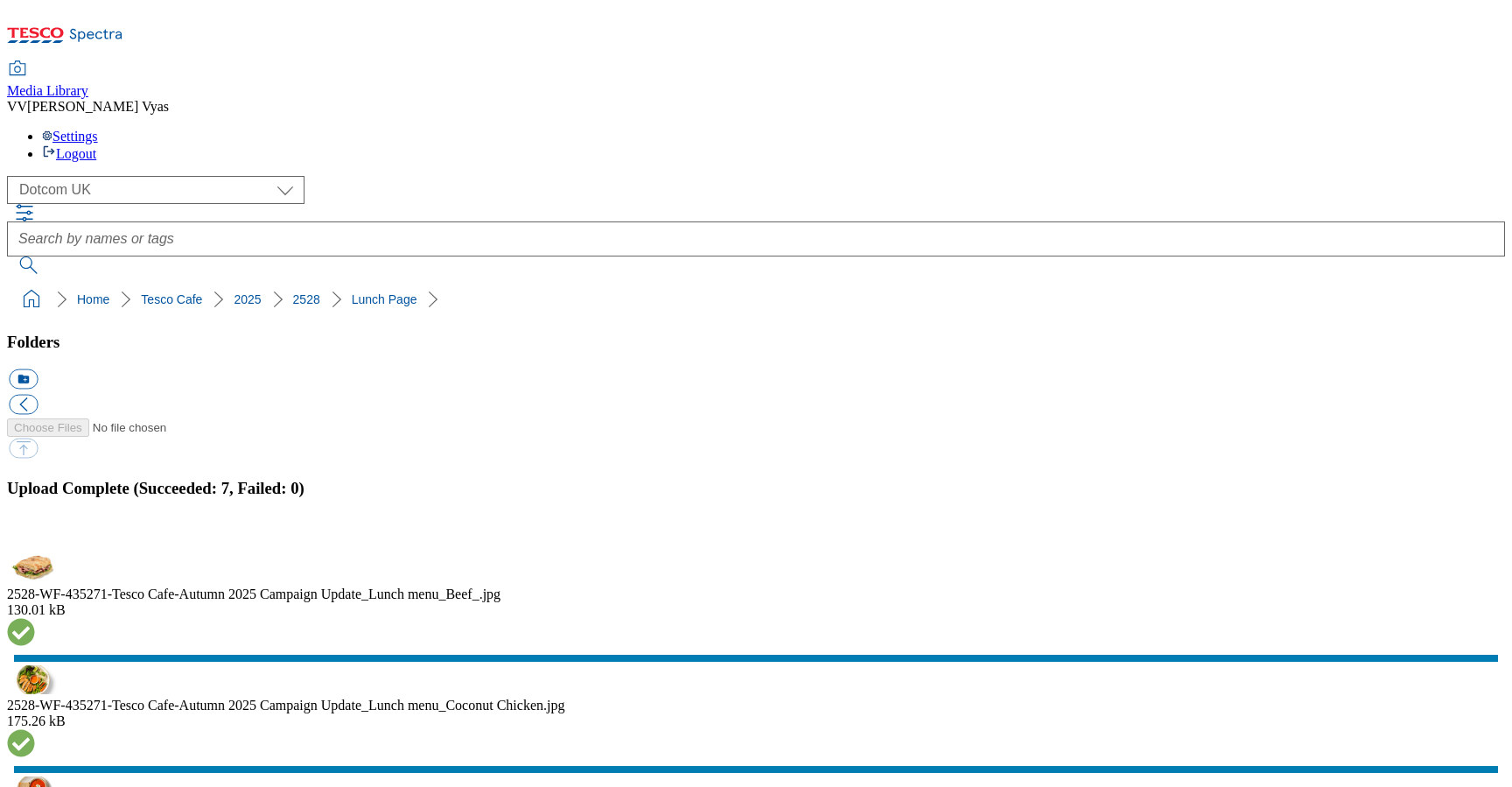
click at [35, 535] on button "button" at bounding box center [22, 543] width 27 height 17
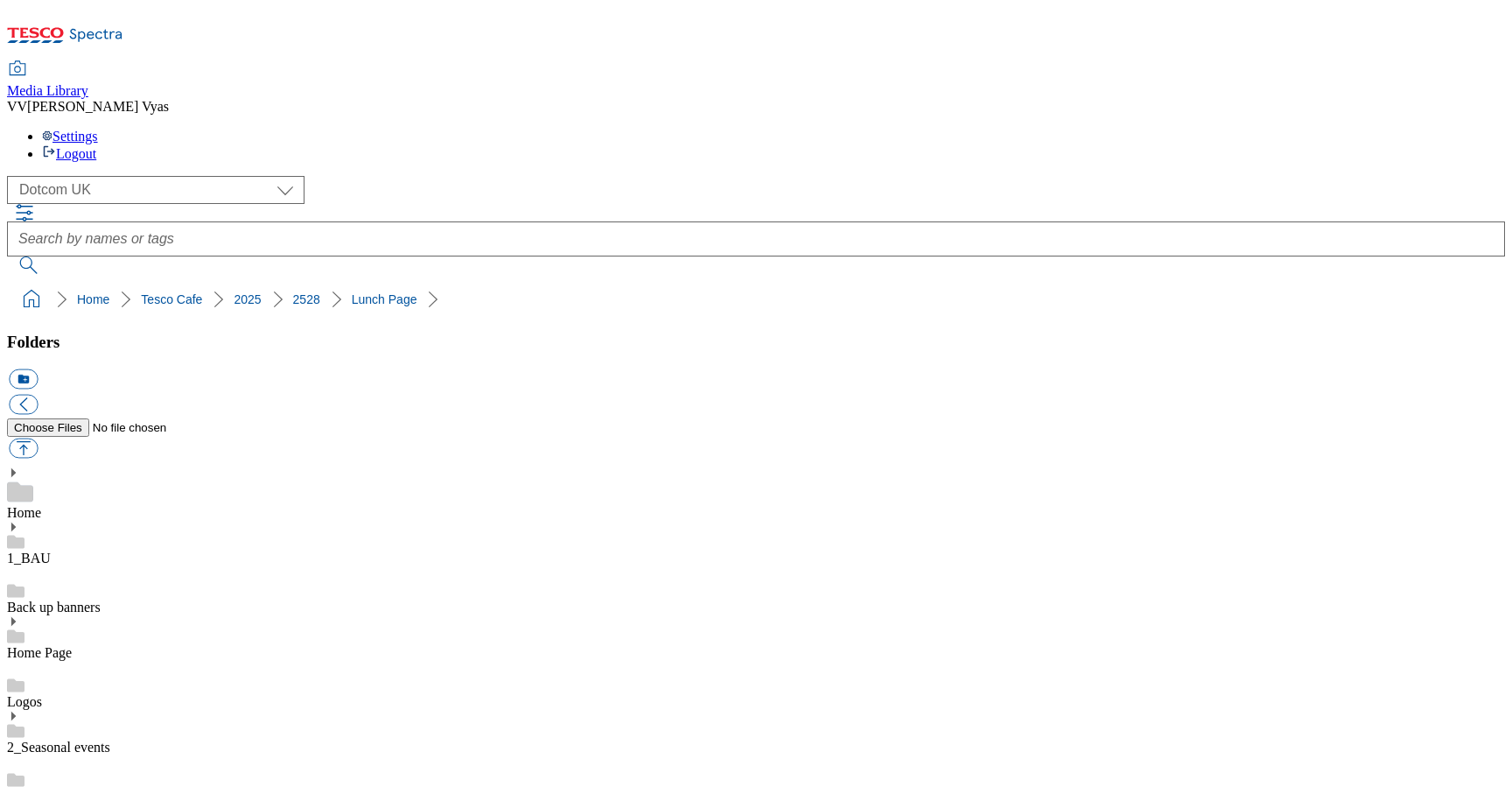
click at [38, 370] on button "icon_new_folder" at bounding box center [23, 380] width 29 height 20
type input "Kids Page"
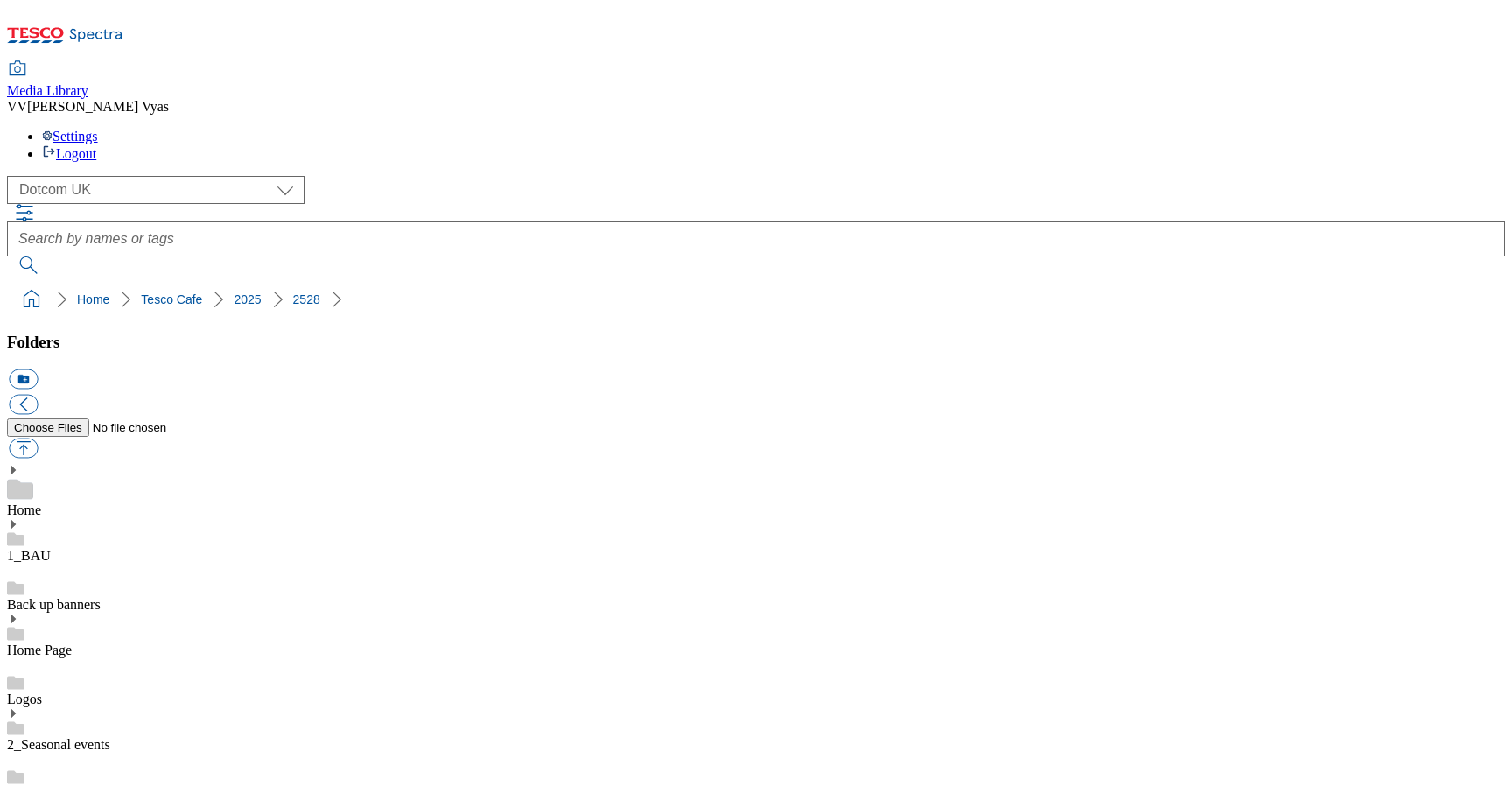
click at [38, 370] on button "icon_new_folder" at bounding box center [23, 380] width 29 height 20
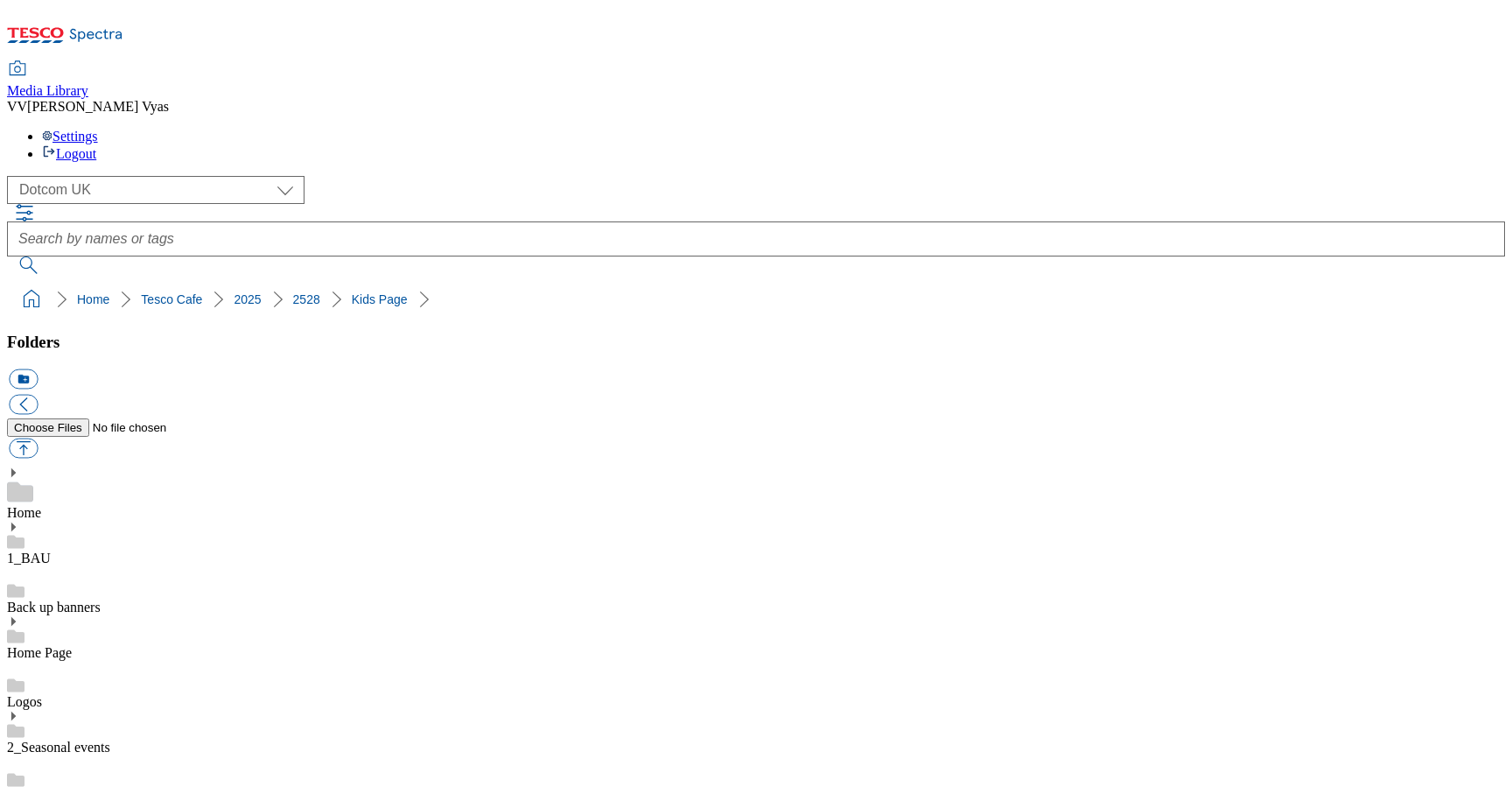
click at [38, 438] on button "button" at bounding box center [23, 448] width 29 height 20
type input "C:\fakepath\2528-WF-435271-Tesco Cafe-Autumn 2025 Campaign Update_Kids Menu_Sta…"
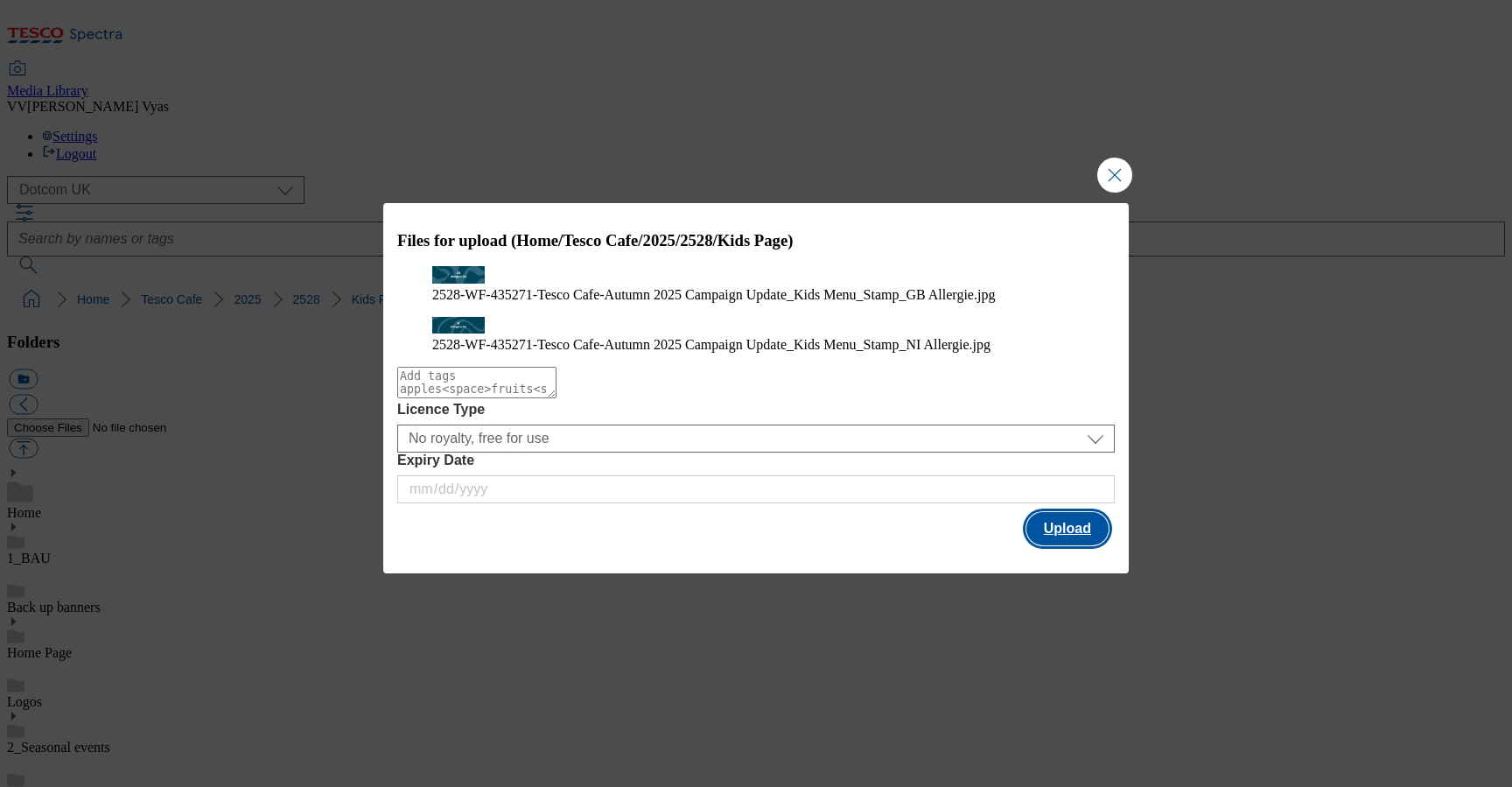
click at [1058, 545] on button "Upload" at bounding box center [1066, 529] width 82 height 34
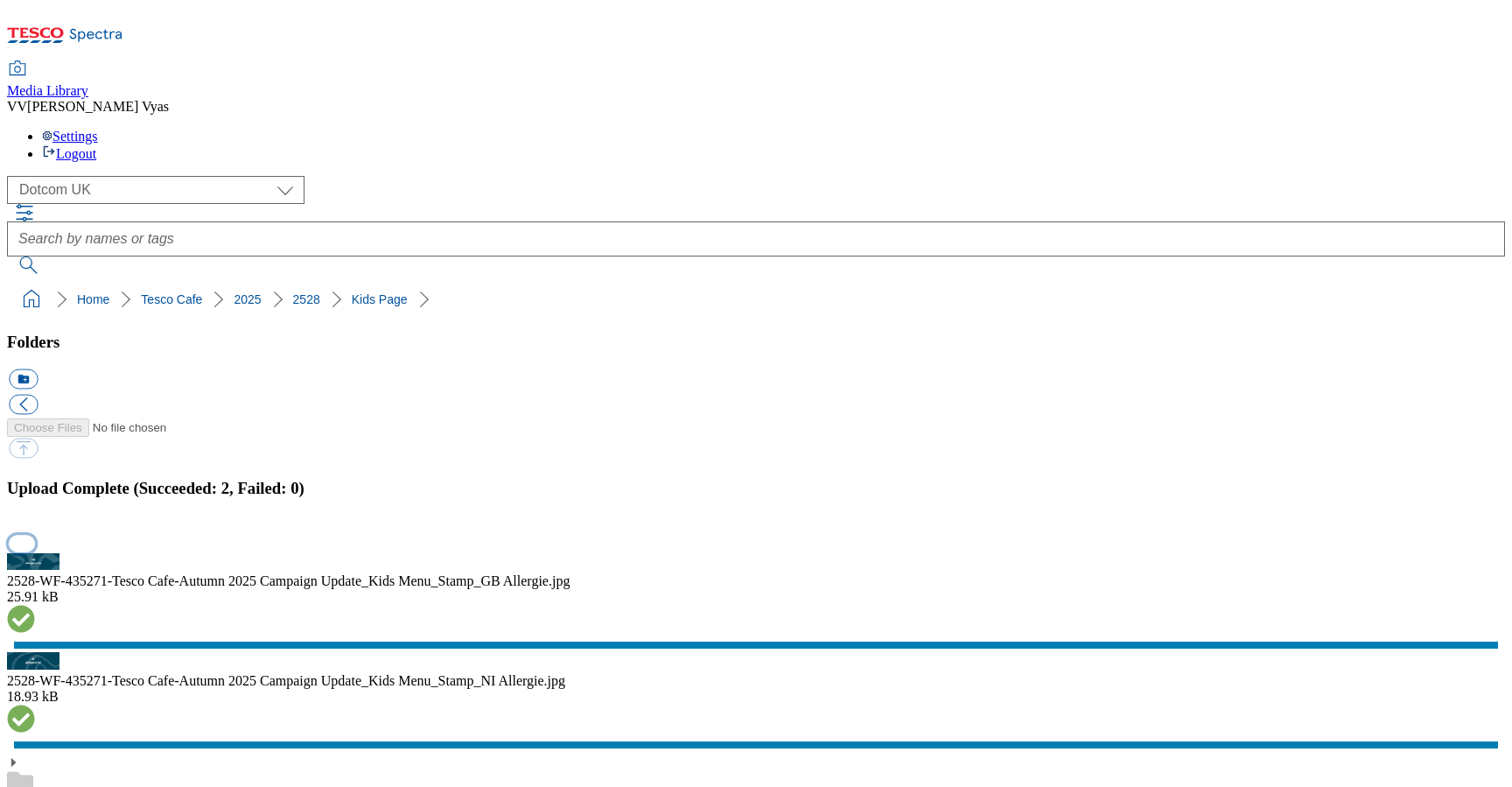
click at [35, 535] on button "button" at bounding box center [22, 543] width 27 height 17
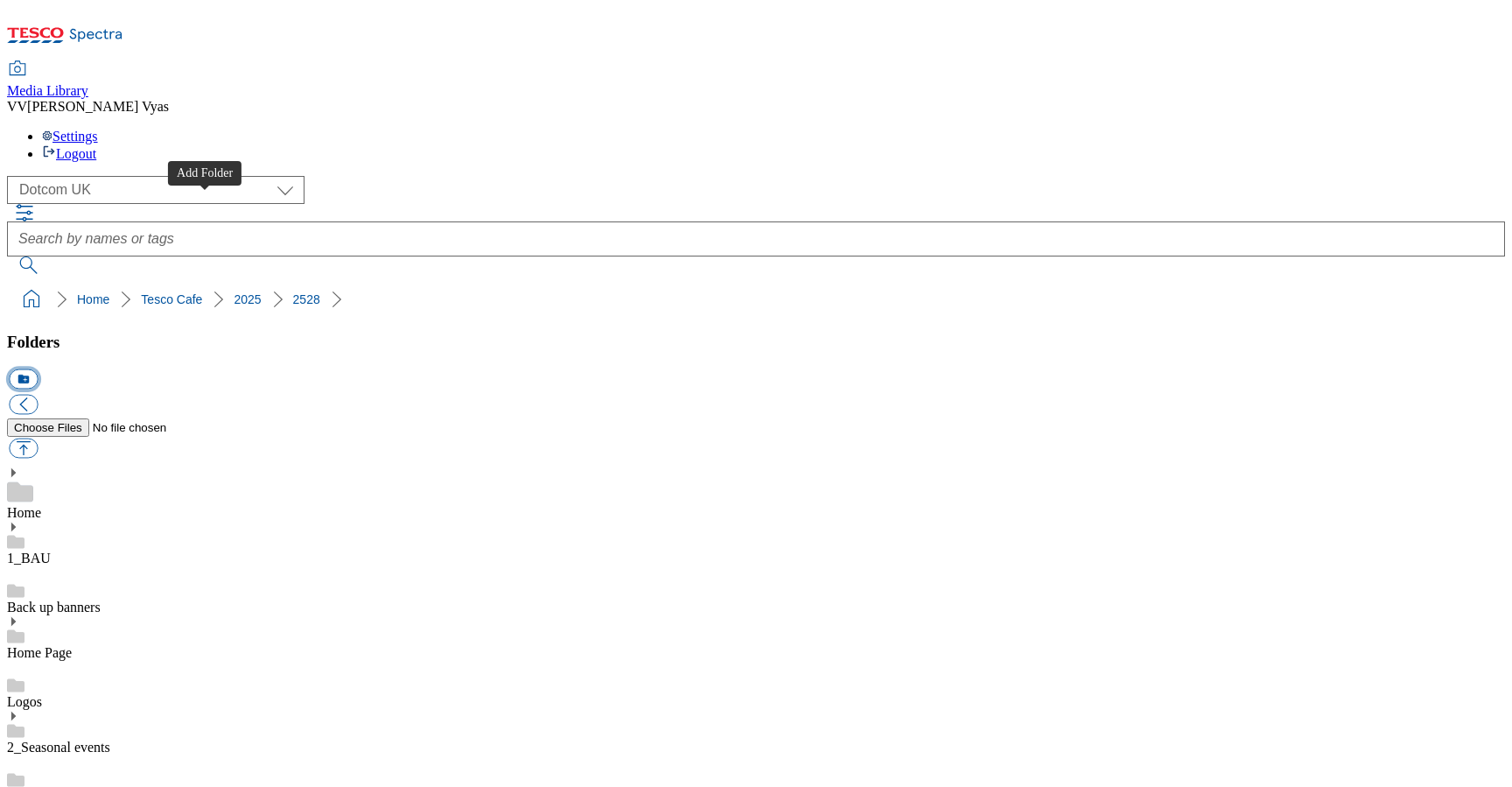
click at [38, 370] on button "icon_new_folder" at bounding box center [23, 380] width 29 height 20
type input "Drinks Page"
click at [38, 438] on button "button" at bounding box center [23, 448] width 29 height 20
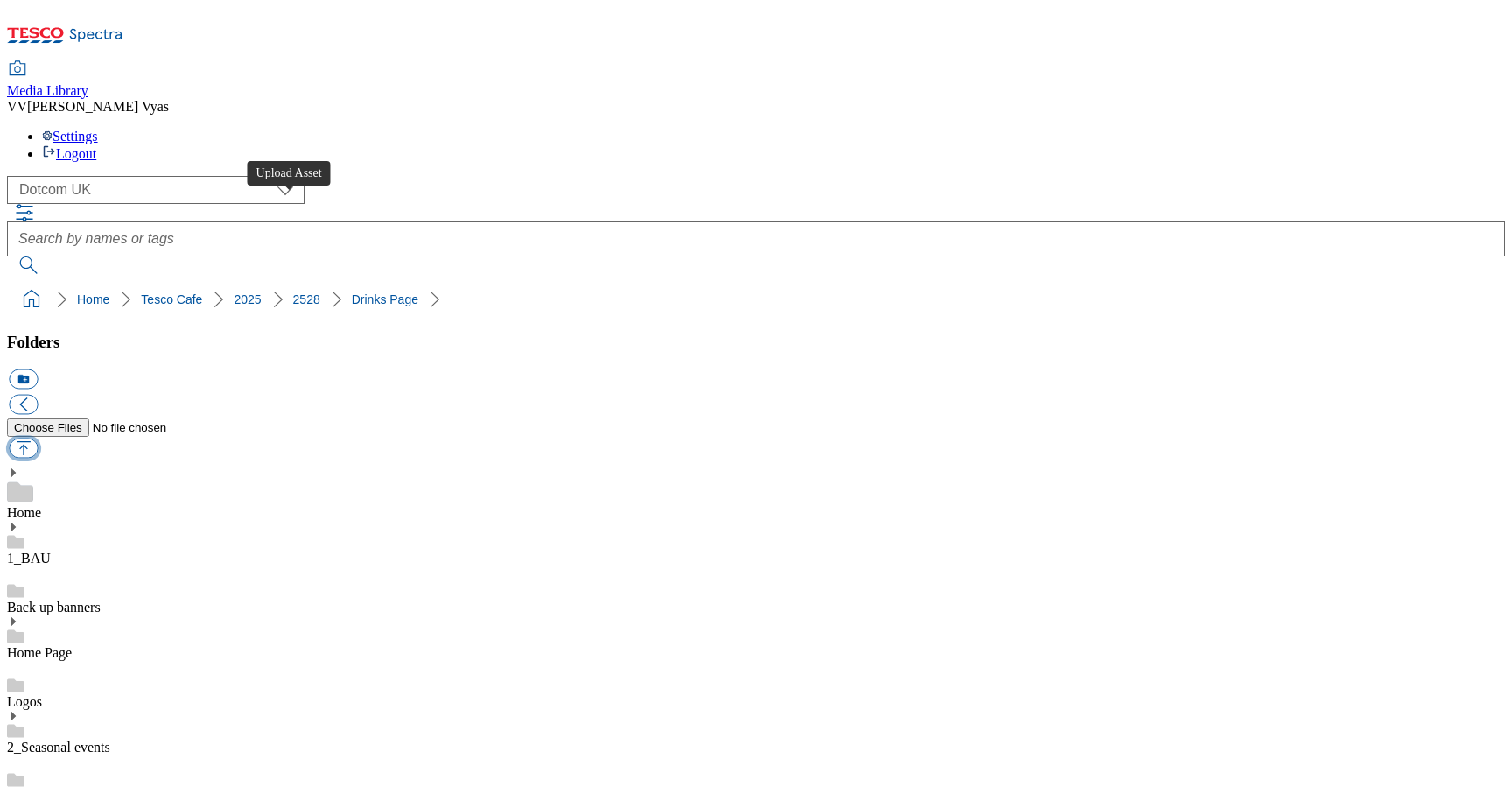
type input "C:\fakepath\2528-WF-435271-Tesco Cafe-Autumn 2025 Campaign Update_Drinks Menu_S…"
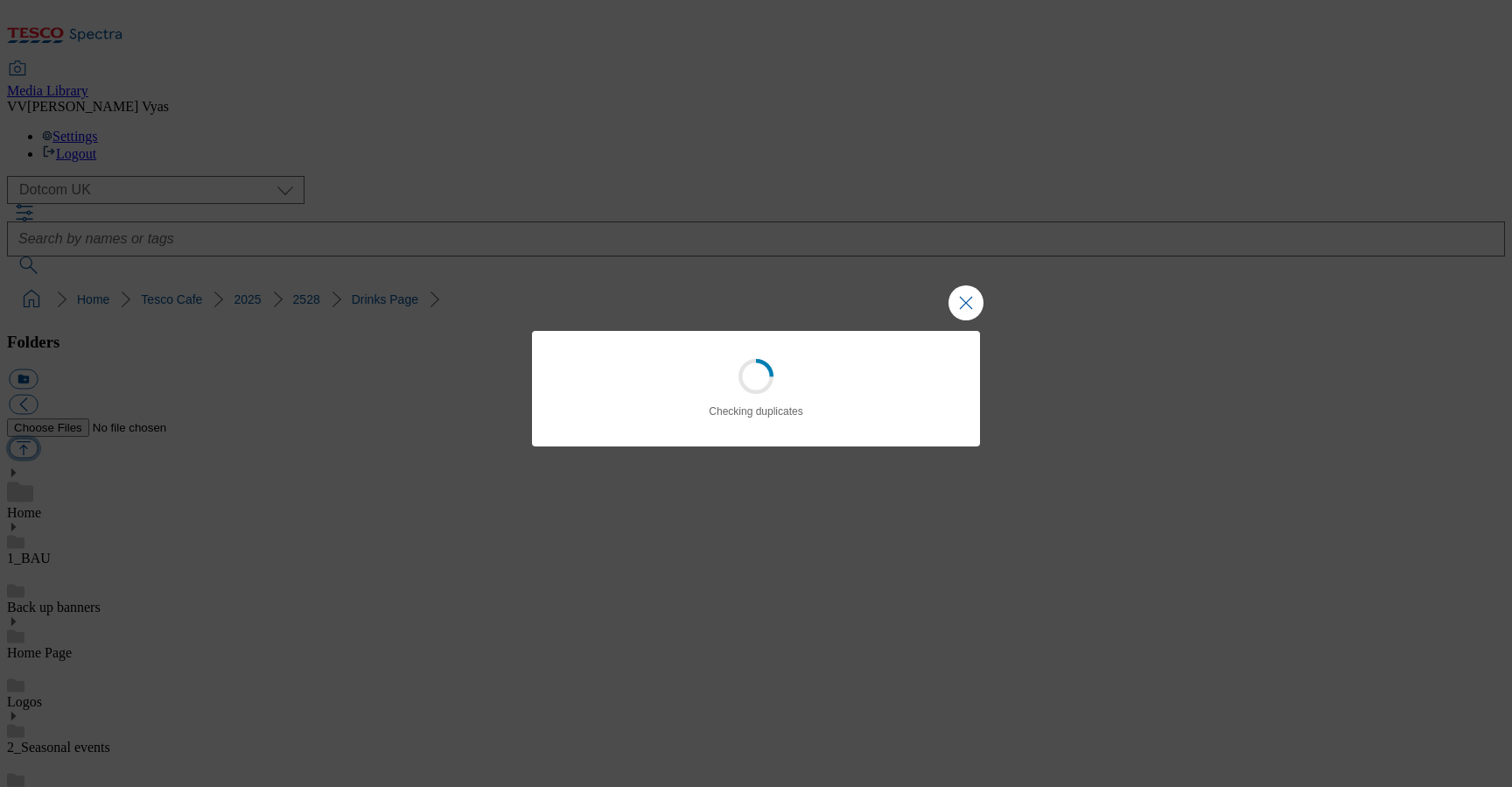
scroll to position [1, 0]
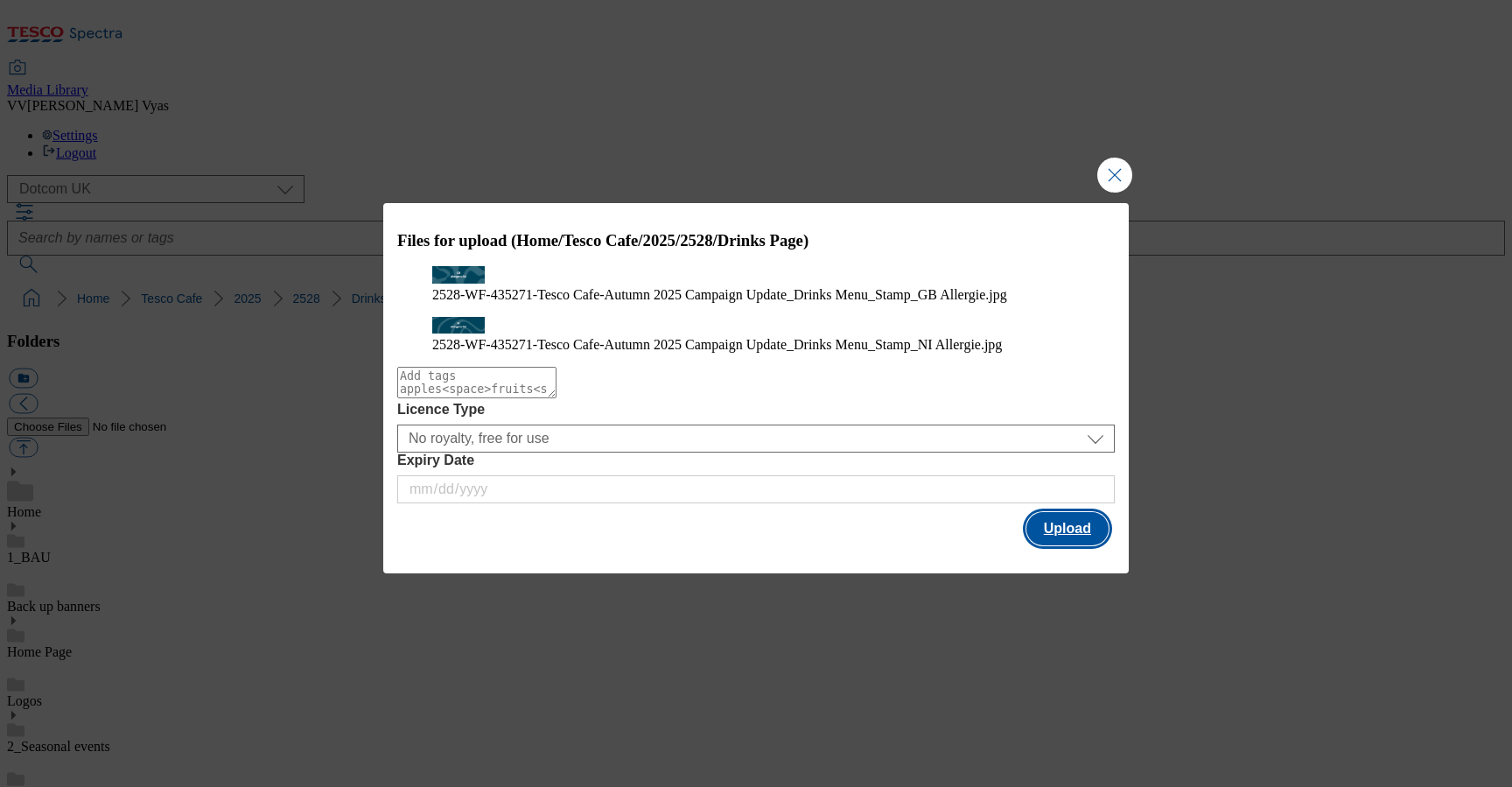
click at [1067, 545] on button "Upload" at bounding box center [1066, 529] width 82 height 34
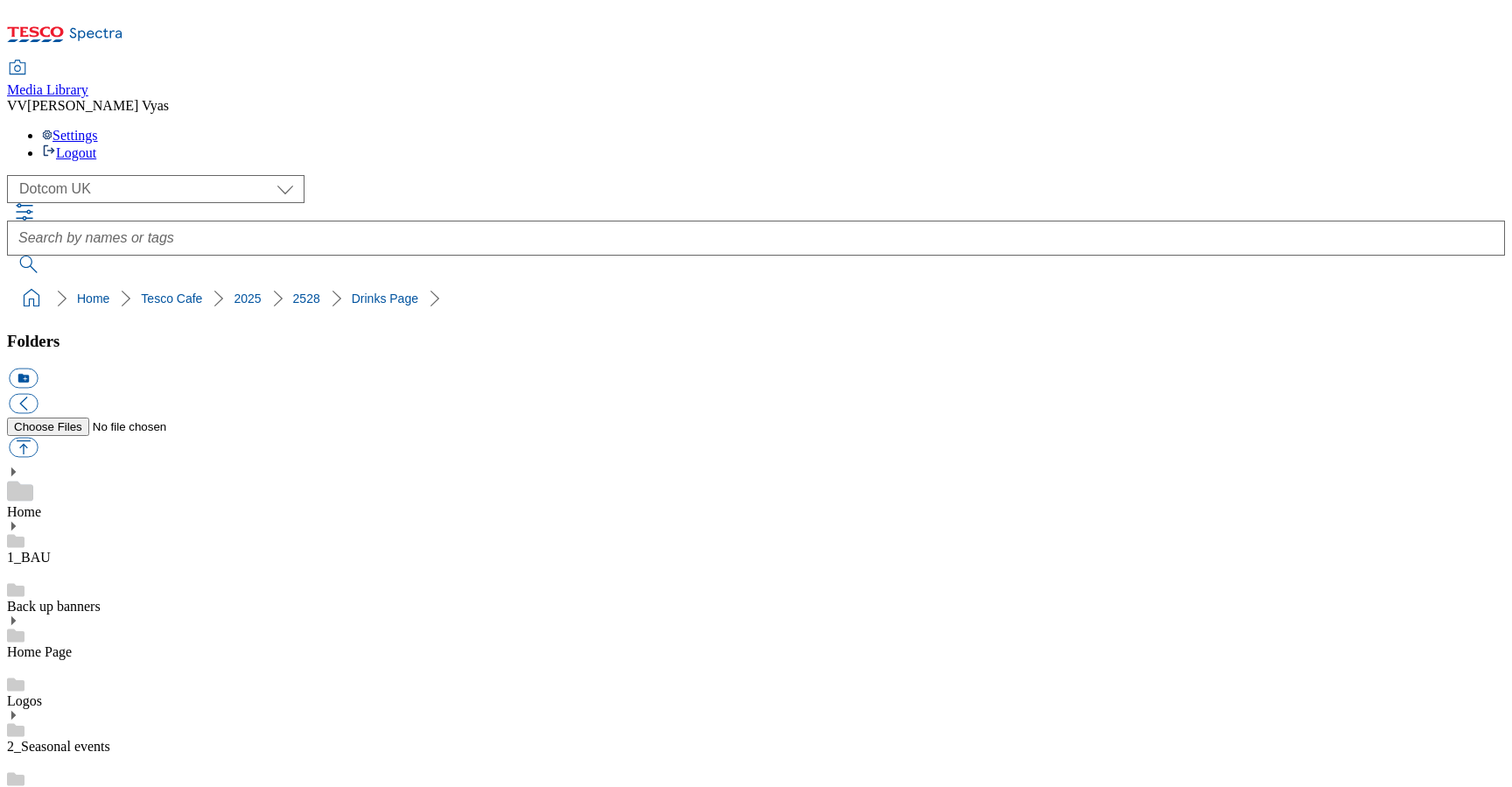
scroll to position [0, 0]
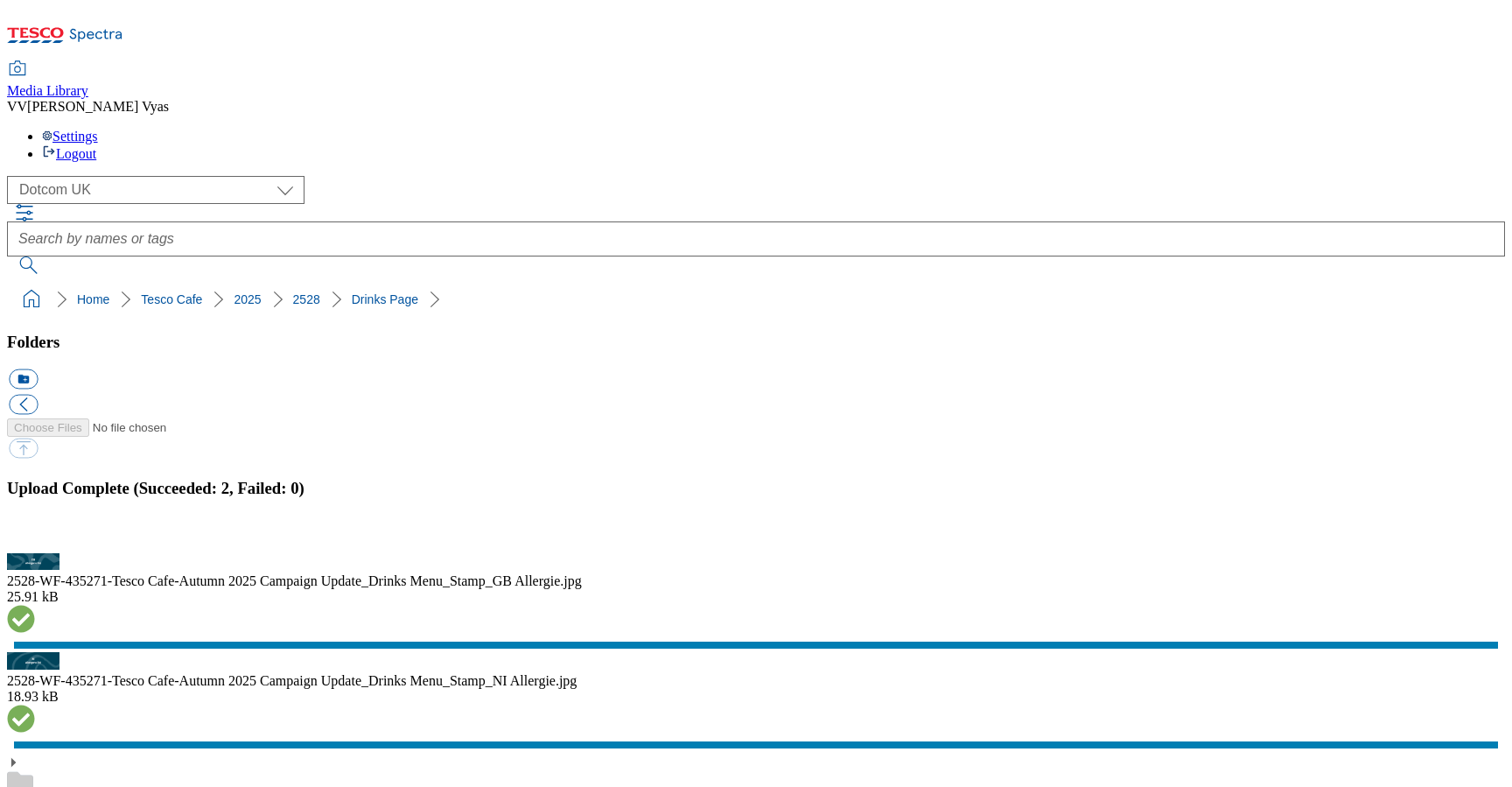
drag, startPoint x: 1495, startPoint y: 413, endPoint x: 1208, endPoint y: 481, distance: 294.9
click at [35, 535] on button "button" at bounding box center [22, 543] width 27 height 17
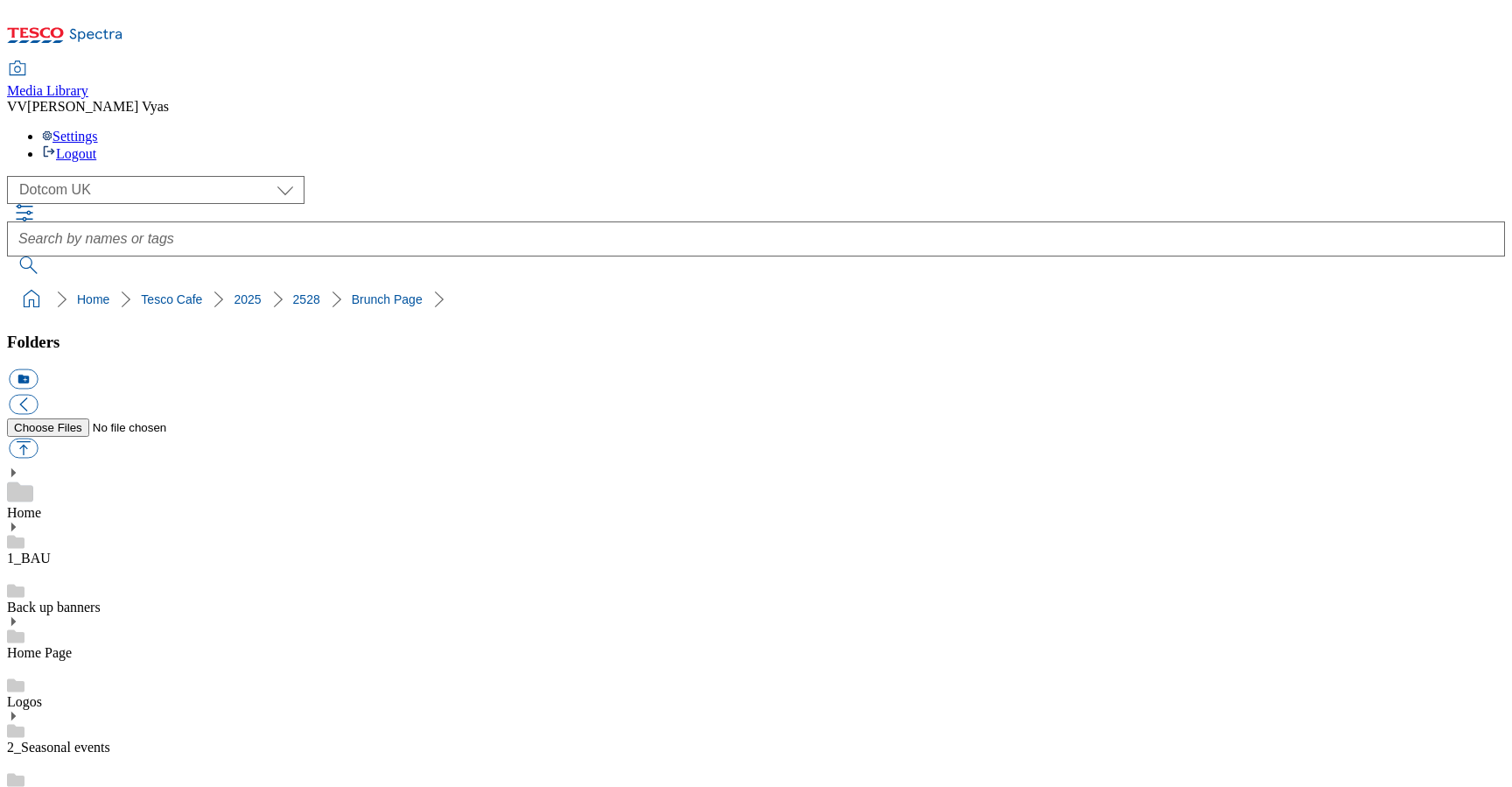
scroll to position [1255, 0]
drag, startPoint x: 287, startPoint y: 159, endPoint x: 14, endPoint y: 167, distance: 273.1
click at [18, 282] on ol "Home Tesco Cafe 2025 2528" at bounding box center [761, 299] width 1487 height 34
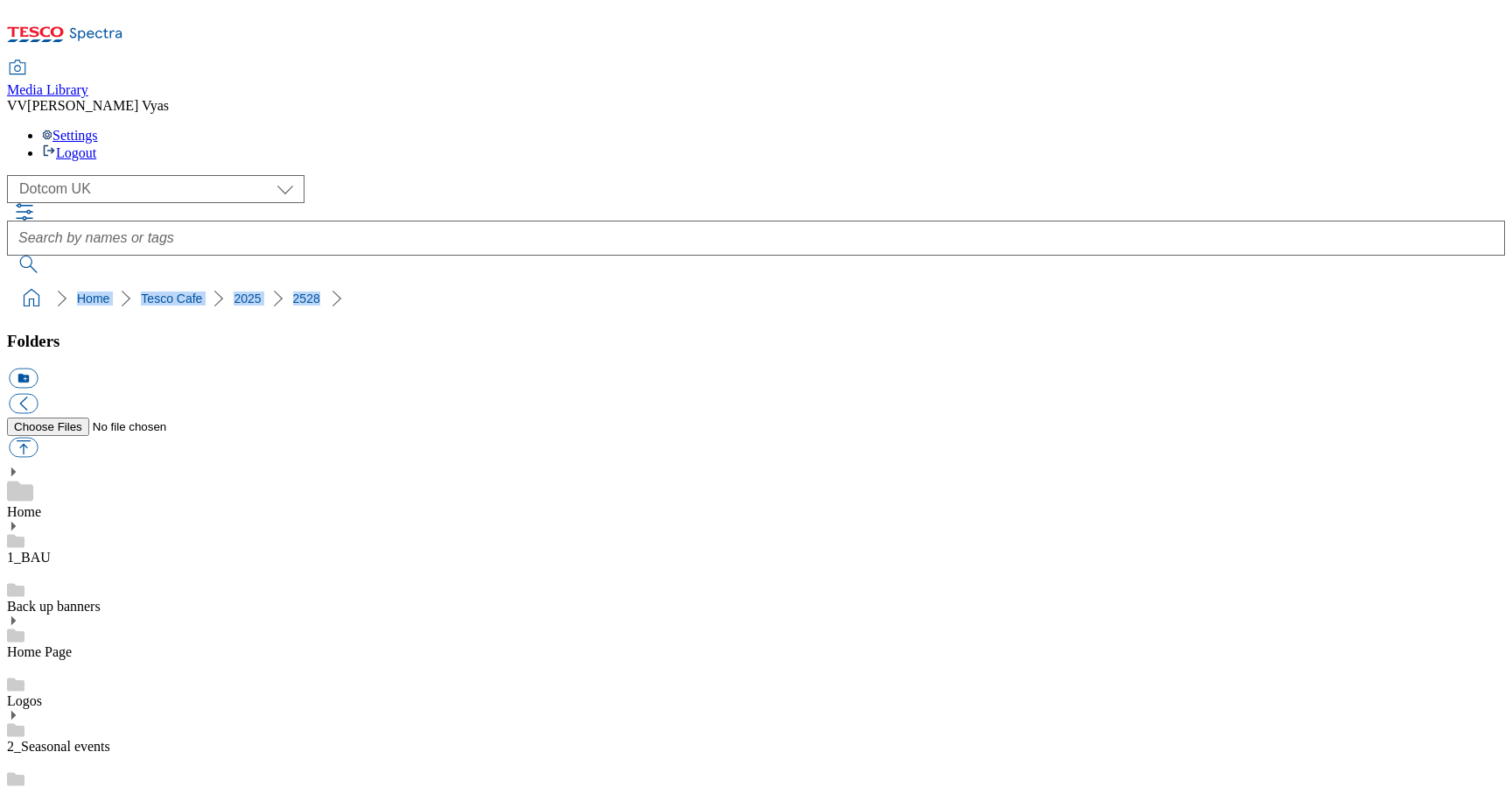
scroll to position [0, 0]
copy ol "Home Tesco Cafe 2025 2528"
